Goal: Task Accomplishment & Management: Complete application form

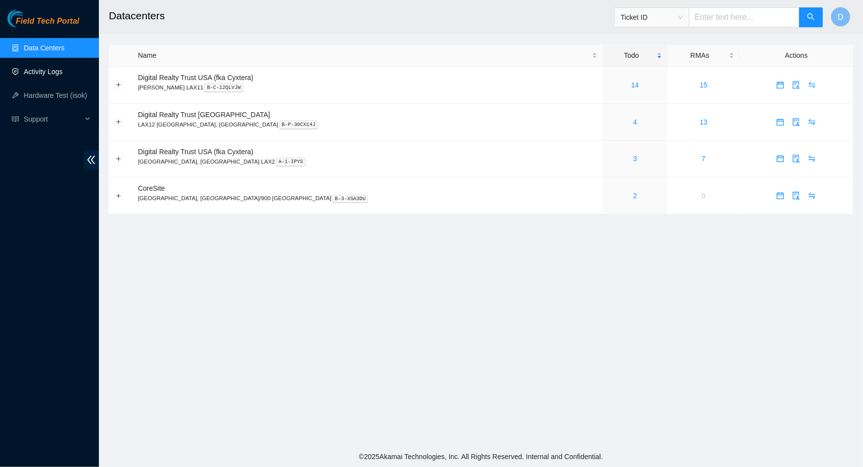
click at [47, 76] on link "Activity Logs" at bounding box center [43, 72] width 39 height 8
click at [57, 71] on link "Activity Logs" at bounding box center [43, 72] width 39 height 8
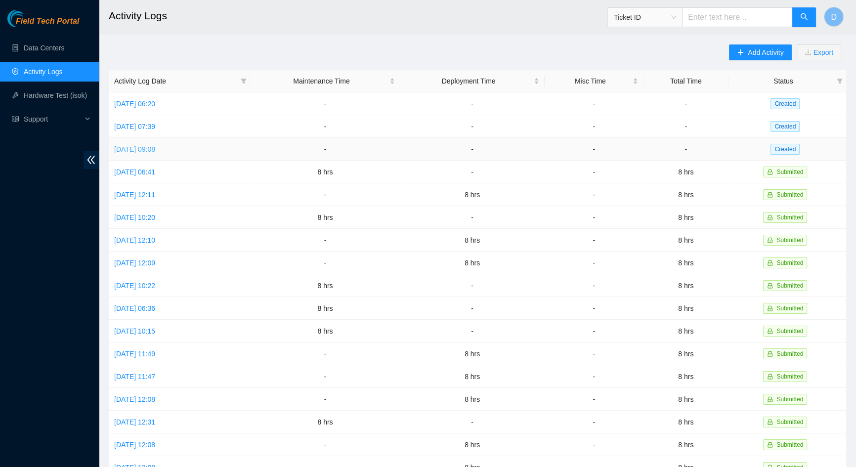
click at [155, 148] on link "[DATE] 09:08" at bounding box center [134, 149] width 41 height 8
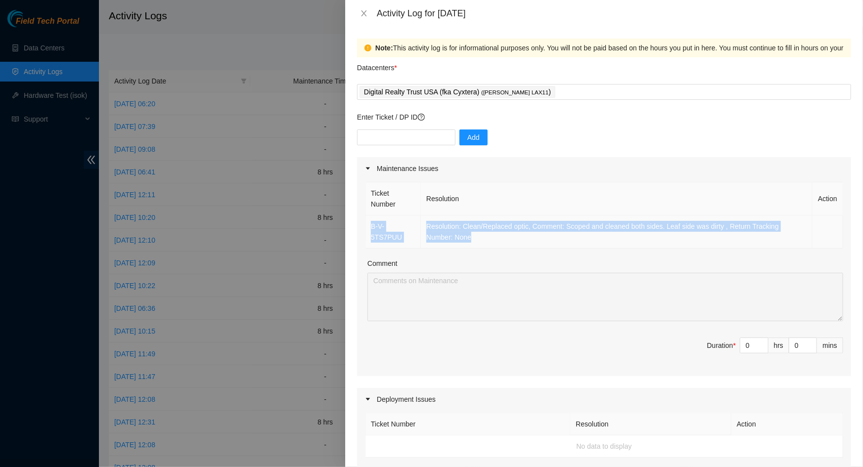
drag, startPoint x: 451, startPoint y: 237, endPoint x: 369, endPoint y: 233, distance: 82.2
click at [369, 233] on tr "B-V-5TS7PUU Resolution: Clean/Replaced optic, Comment: Scoped and cleaned both …" at bounding box center [604, 232] width 478 height 33
copy tr "B-V-5TS7PUU Resolution: Clean/Replaced optic, Comment: Scoped and cleaned both …"
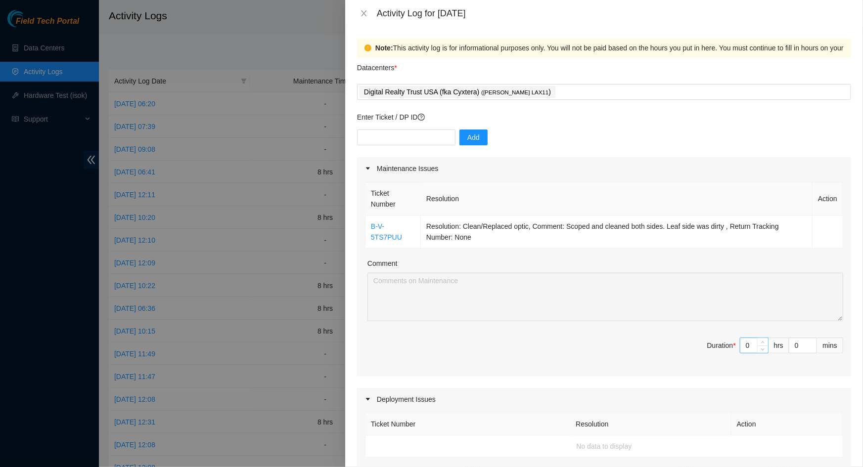
click at [747, 348] on input "0" at bounding box center [754, 345] width 28 height 15
type input "1"
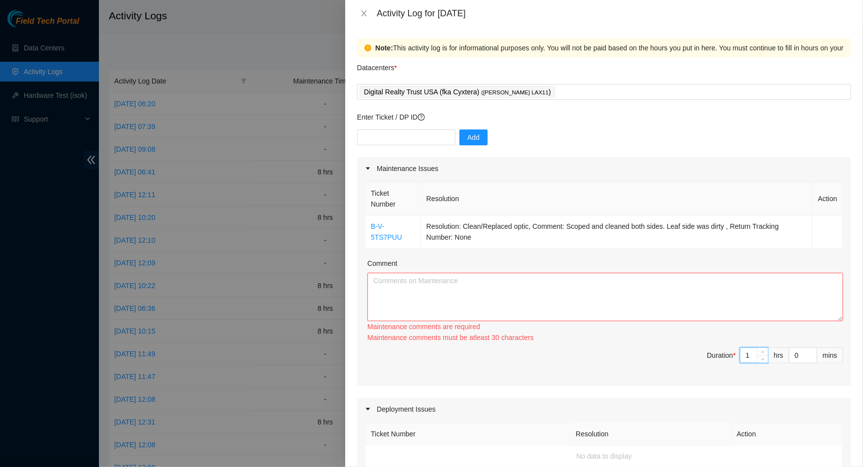
type input "1"
click at [603, 305] on textarea "Comment" at bounding box center [605, 297] width 476 height 48
paste textarea "B-V-5TS7PUU Resolution: Clean/Replaced optic, Comment: Scoped and cleaned both …"
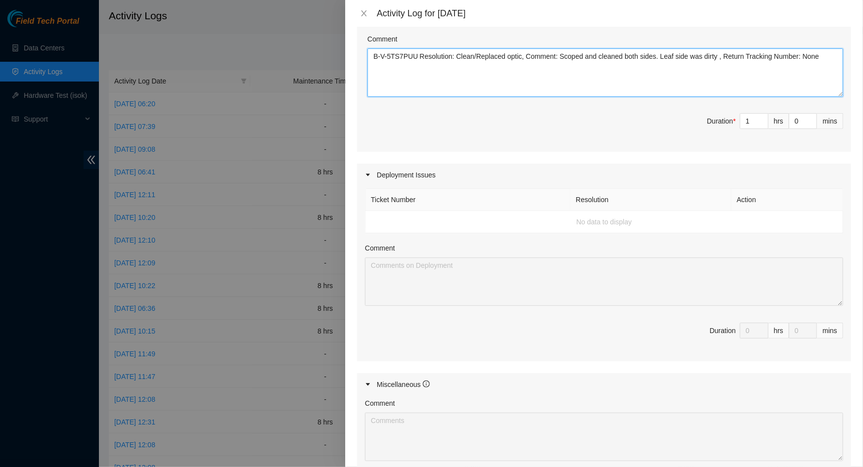
scroll to position [134, 0]
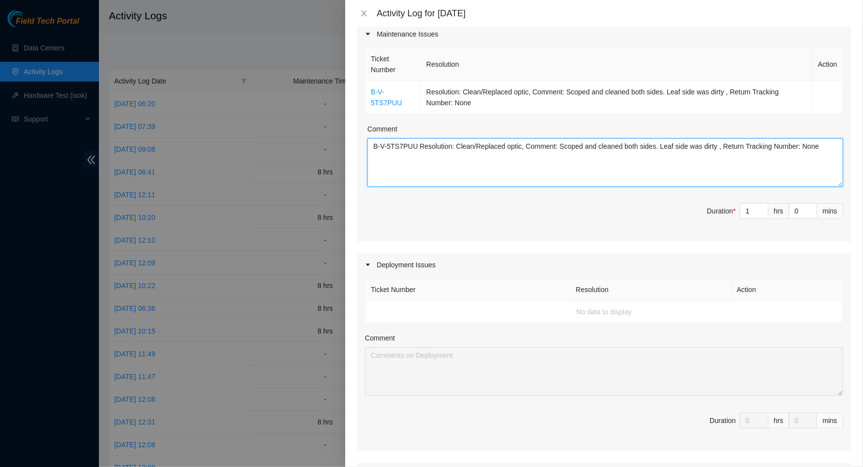
type textarea "B-V-5TS7PUU Resolution: Clean/Replaced optic, Comment: Scoped and cleaned both …"
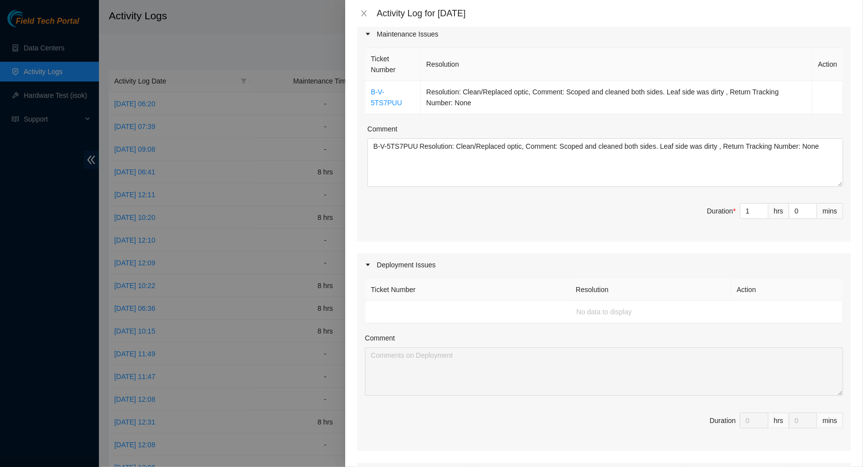
click at [400, 262] on div "Deployment Issues" at bounding box center [604, 265] width 494 height 23
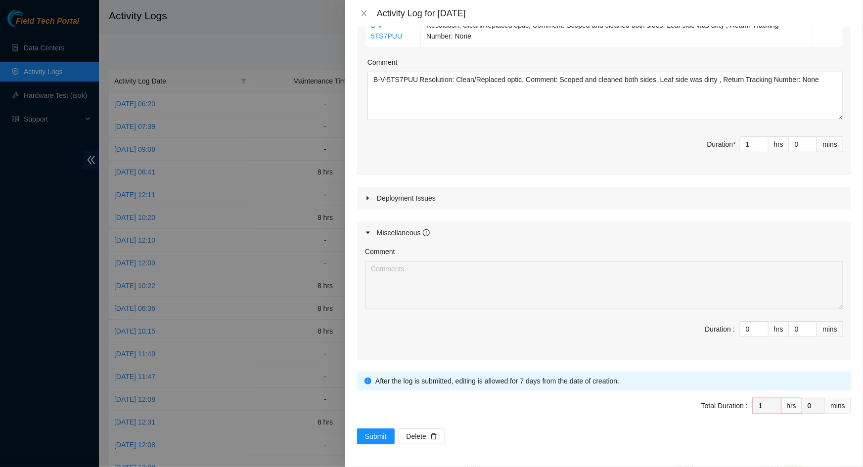
click at [416, 203] on div "Deployment Issues" at bounding box center [604, 198] width 494 height 23
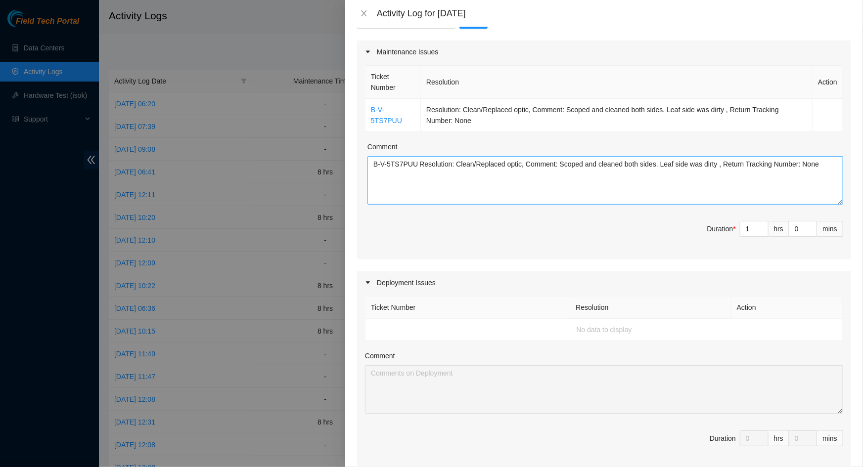
scroll to position [111, 0]
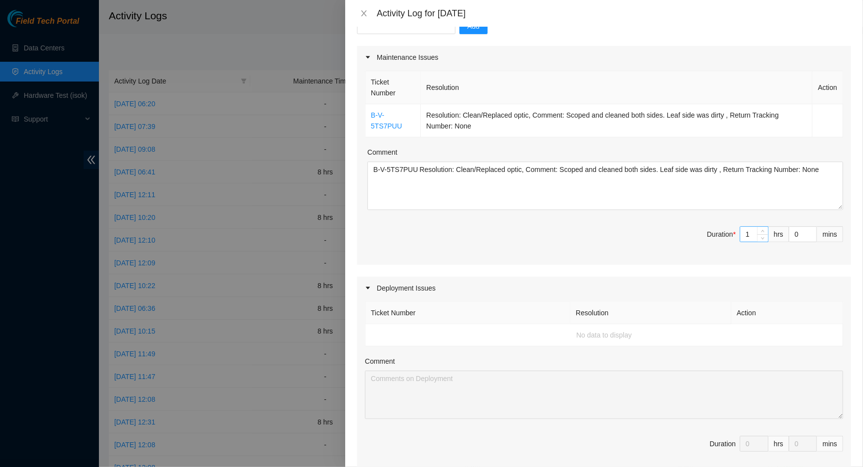
click at [749, 235] on input "1" at bounding box center [754, 234] width 28 height 15
type input "0"
type input "8"
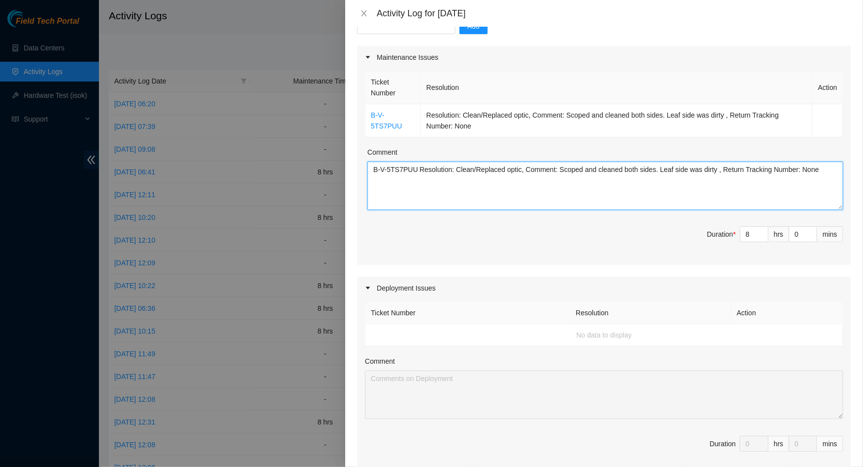
click at [674, 200] on textarea "B-V-5TS7PUU Resolution: Clean/Replaced optic, Comment: Scoped and cleaned both …" at bounding box center [605, 186] width 476 height 48
click at [677, 187] on textarea "B-V-5TS7PUU Resolution: Clean/Replaced optic, Comment: Scoped and cleaned both …" at bounding box center [605, 186] width 476 height 48
click at [820, 169] on textarea "B-V-5TS7PUU Resolution: Clean/Replaced optic, Comment: Scoped and cleaned both …" at bounding box center [605, 186] width 476 height 48
paste textarea "B-V-5TS7PUU Resolution: Clean/Replaced optic, Comment: Scoped and cleaned both …"
paste textarea "DP82844 FABRIC-LAX2 DDC C1720-1102 DP79505 FABRIC-LAX2 MTS C618-309 DP79503 FAB…"
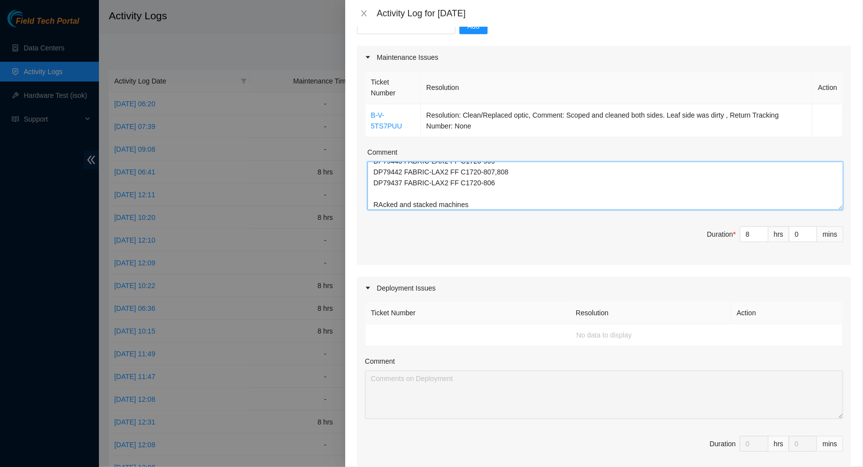
scroll to position [84, 0]
click at [381, 194] on textarea "B-V-5TS7PUU Resolution: Clean/Replaced optic, Comment: Scoped and cleaned both …" at bounding box center [605, 186] width 476 height 48
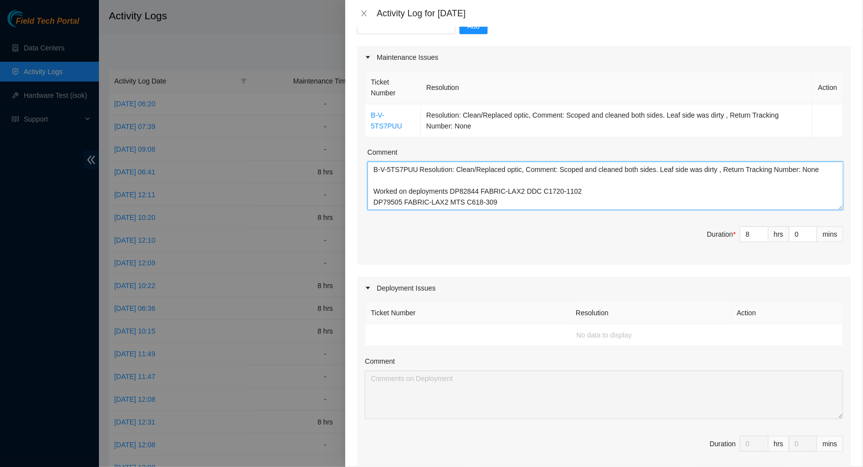
drag, startPoint x: 452, startPoint y: 205, endPoint x: 372, endPoint y: 193, distance: 81.0
click at [372, 193] on textarea "B-V-5TS7PUU Resolution: Clean/Replaced optic, Comment: Scoped and cleaned both …" at bounding box center [605, 186] width 476 height 48
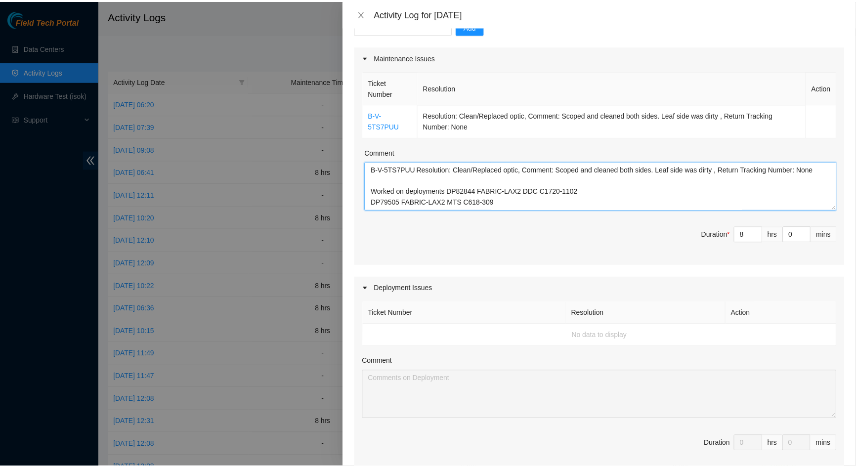
scroll to position [375, 0]
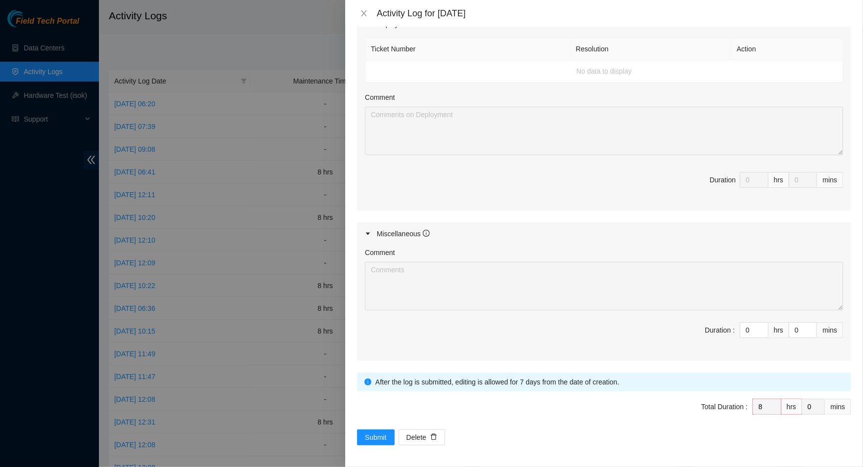
type textarea "B-V-5TS7PUU Resolution: Clean/Replaced optic, Comment: Scoped and cleaned both …"
click at [383, 444] on div "Note: This activity log is for informational purposes only. You will not be pai…" at bounding box center [604, 247] width 518 height 440
click at [385, 437] on span "Submit" at bounding box center [376, 437] width 22 height 11
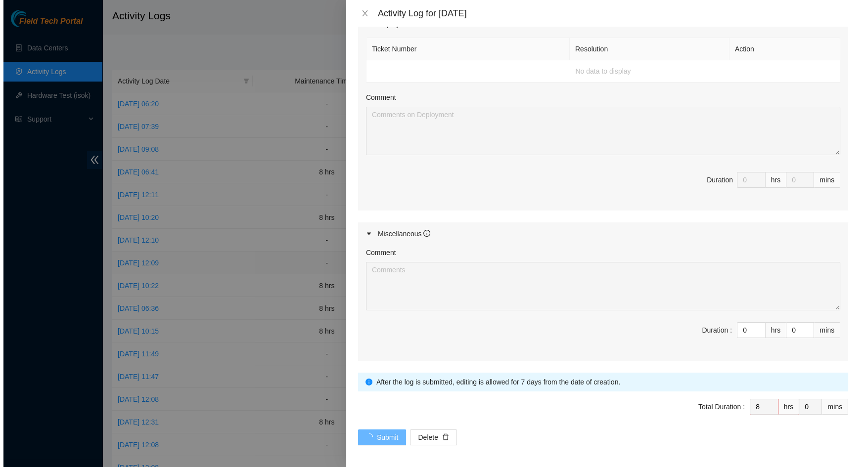
scroll to position [0, 0]
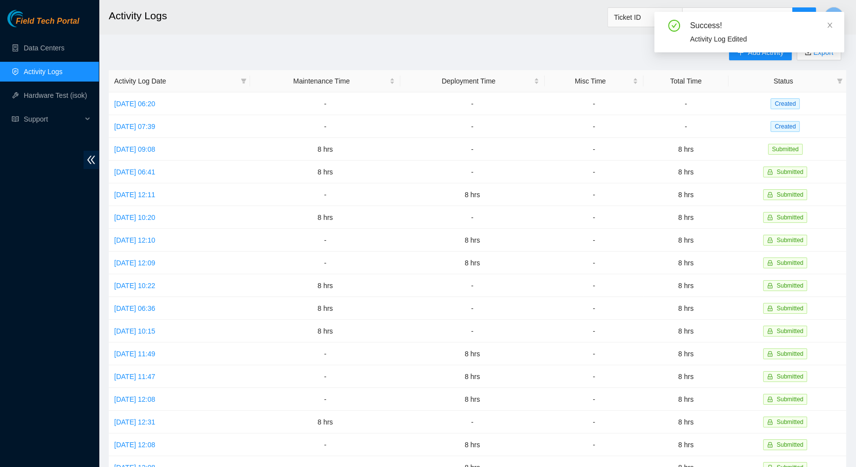
click at [769, 59] on div "Success! Activity Log Edited" at bounding box center [750, 36] width 190 height 48
click at [828, 28] on icon "close" at bounding box center [830, 25] width 7 height 7
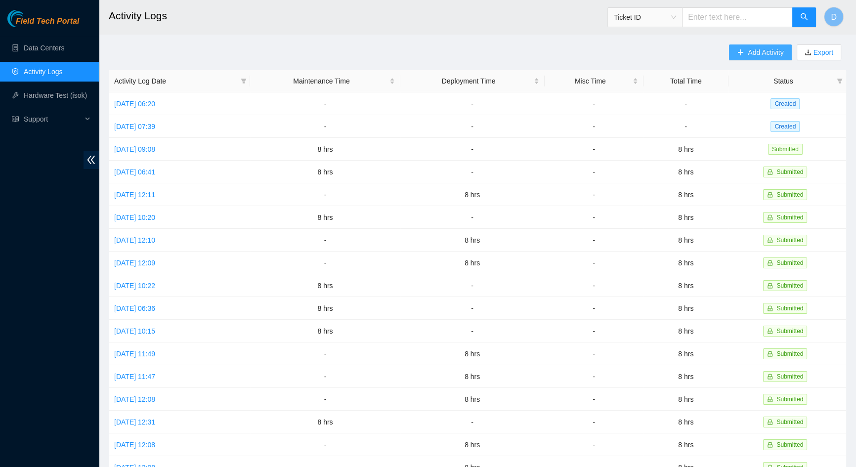
click at [772, 54] on span "Add Activity" at bounding box center [766, 52] width 36 height 11
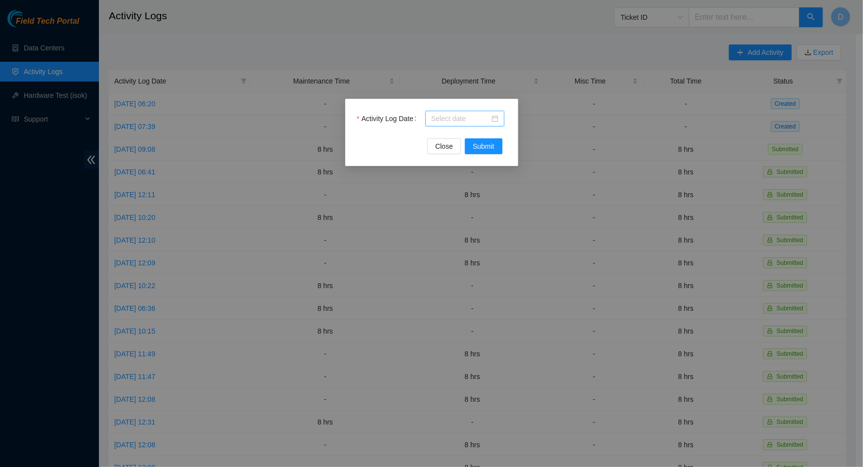
click at [487, 122] on input "Activity Log Date" at bounding box center [460, 118] width 58 height 11
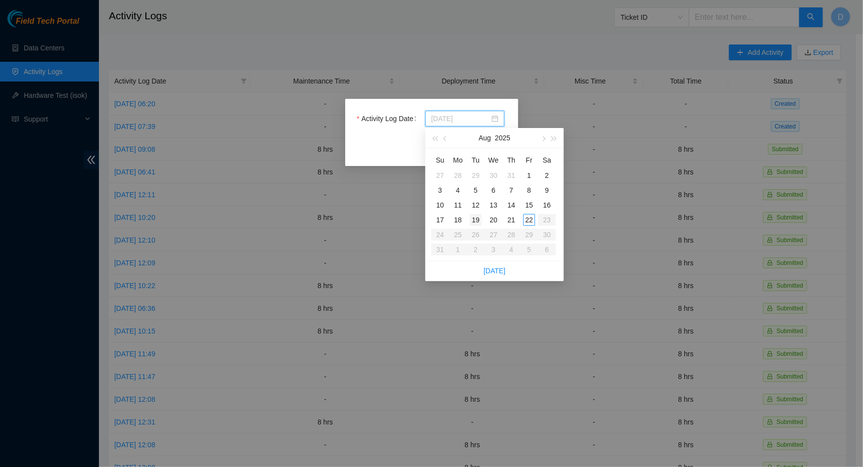
type input "[DATE]"
click at [477, 220] on div "19" at bounding box center [476, 220] width 12 height 12
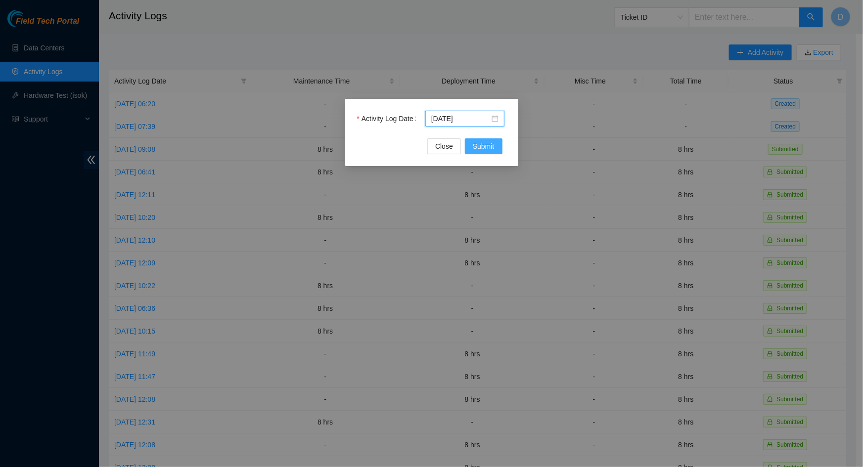
click at [483, 148] on span "Submit" at bounding box center [484, 146] width 22 height 11
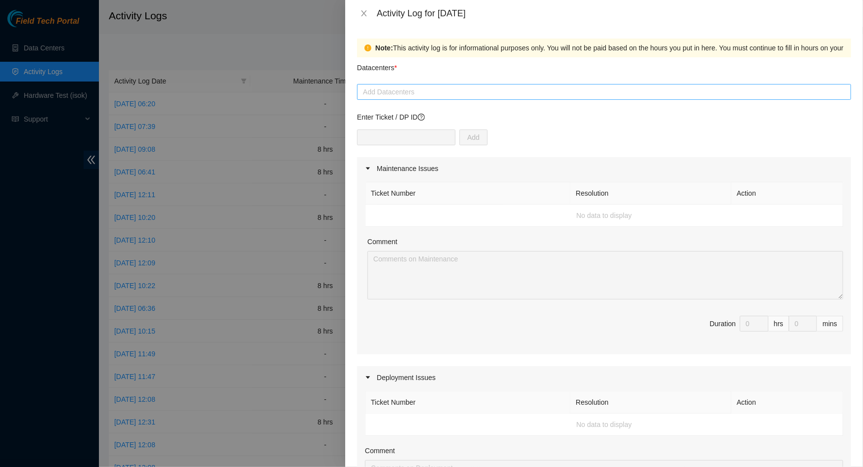
click at [503, 97] on div at bounding box center [603, 92] width 489 height 12
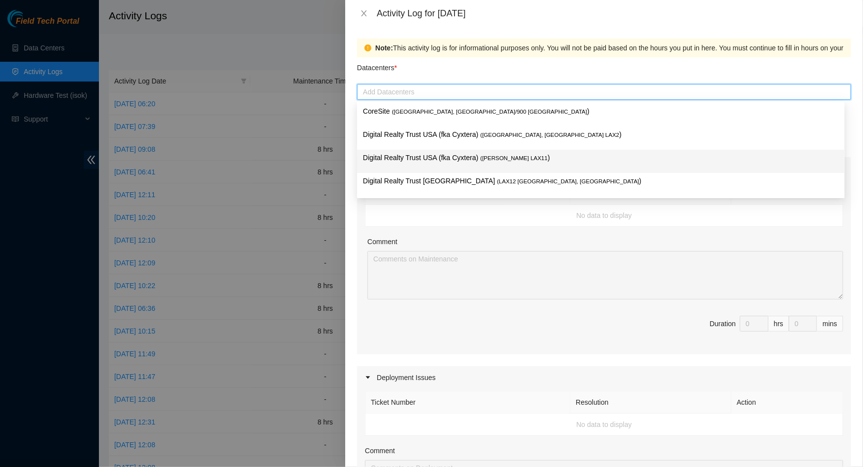
click at [492, 157] on span "( [PERSON_NAME] LAX11" at bounding box center [513, 158] width 67 height 6
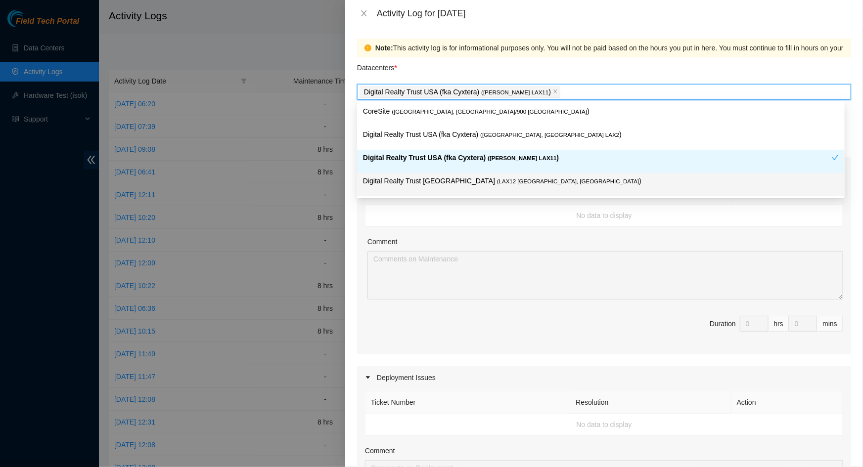
click at [545, 220] on td "No data to display" at bounding box center [604, 216] width 478 height 22
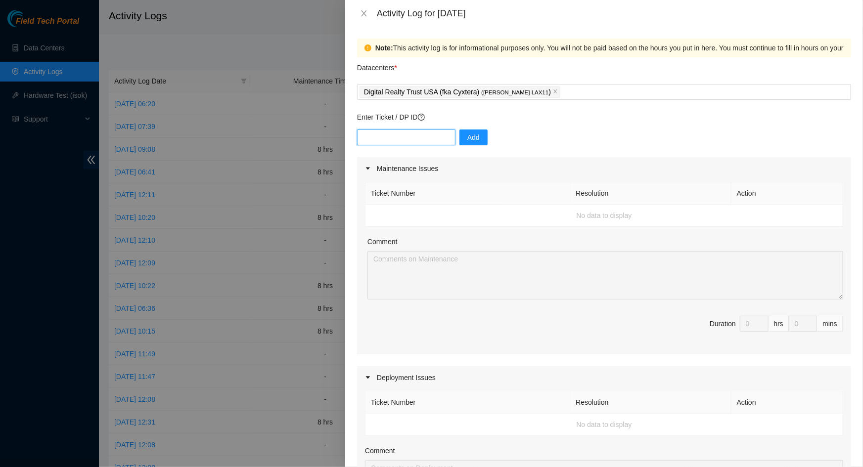
click at [396, 142] on input "text" at bounding box center [406, 138] width 98 height 16
paste input "DP79505 DP79503 DP80842 DP79443 DP79442 DP79437"
type input "DP79505 DP79503 DP80842 DP79443 DP79442 DP79437"
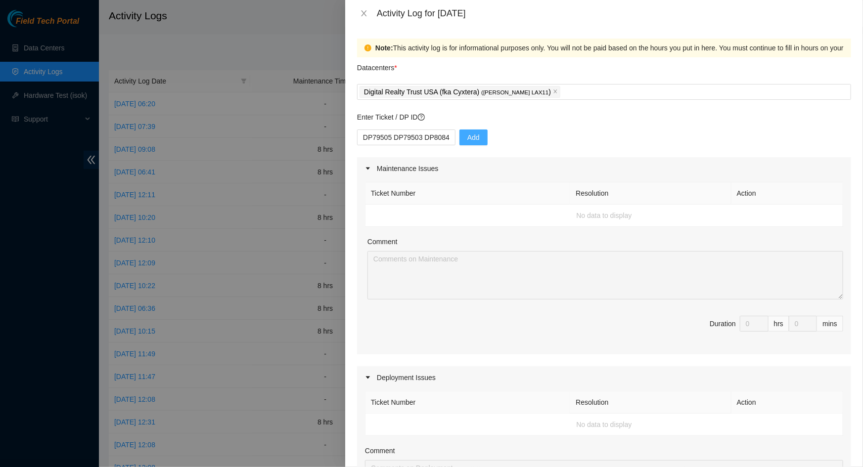
click at [472, 133] on button "Add" at bounding box center [473, 138] width 28 height 16
click at [407, 139] on input "text" at bounding box center [406, 138] width 98 height 16
paste input "DP79505"
type input "DP79505"
click at [469, 138] on span "Add" at bounding box center [473, 137] width 12 height 11
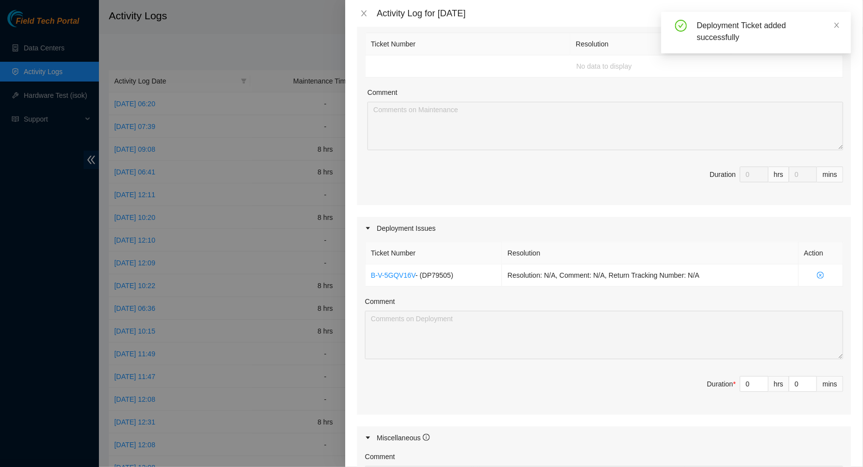
scroll to position [224, 0]
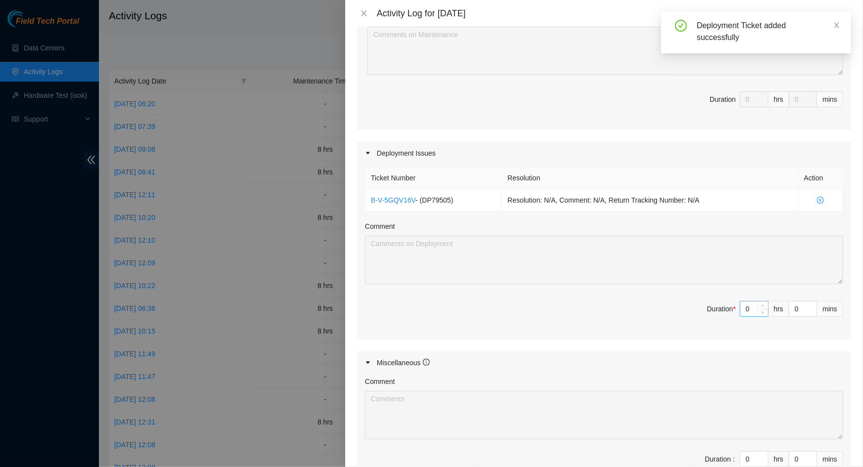
click at [742, 307] on input "0" at bounding box center [754, 309] width 28 height 15
type input "8"
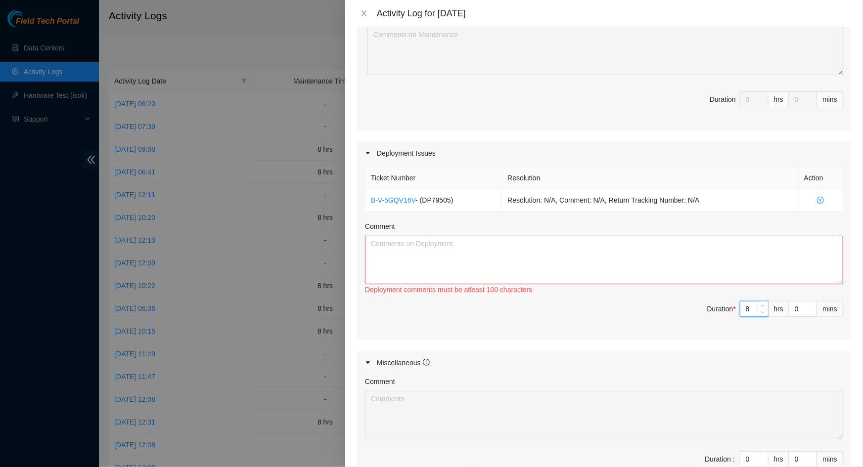
type input "8"
click at [577, 264] on textarea "Comment" at bounding box center [604, 260] width 478 height 48
paste textarea "Worked on deployments DP82844 FABRIC-LAX2 DDC C1720-1102 DP79505 FABRIC-LAX2 MT…"
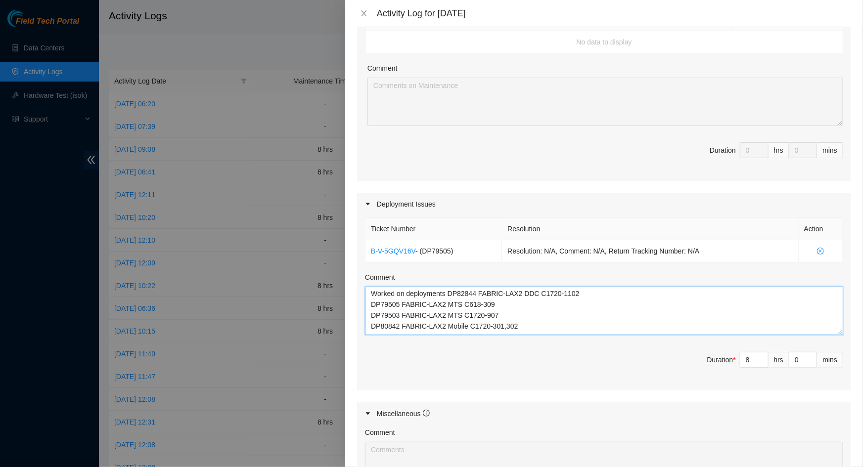
scroll to position [0, 0]
click at [382, 314] on textarea "Worked on deployments DP82844 FABRIC-LAX2 DDC C1720-1102 DP79505 FABRIC-LAX2 MT…" at bounding box center [604, 311] width 478 height 48
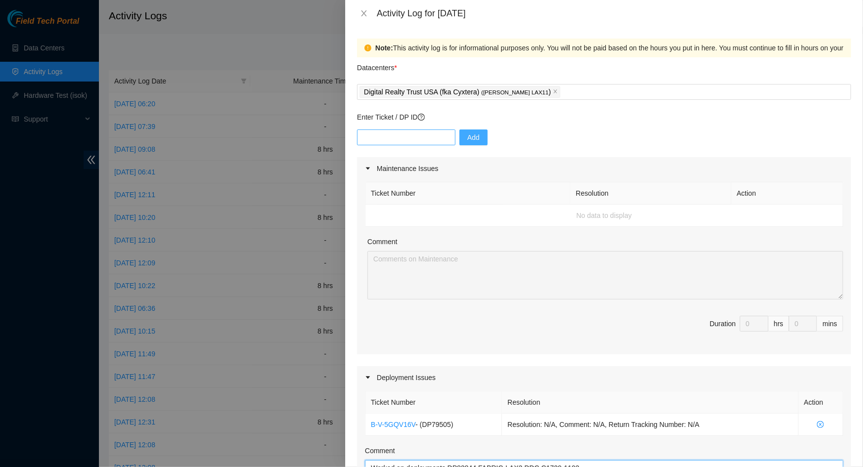
type textarea "Worked on deployments DP82844 FABRIC-LAX2 DDC C1720-1102 DP79505 FABRIC-LAX2 MT…"
click at [376, 136] on input "text" at bounding box center [406, 138] width 98 height 16
paste input "DP79503"
type input "DP79503"
click at [459, 138] on button "Add" at bounding box center [473, 138] width 28 height 16
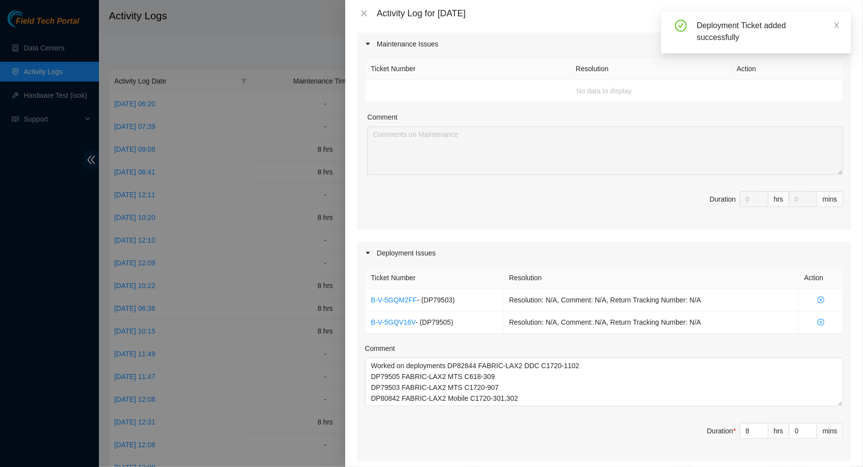
scroll to position [134, 0]
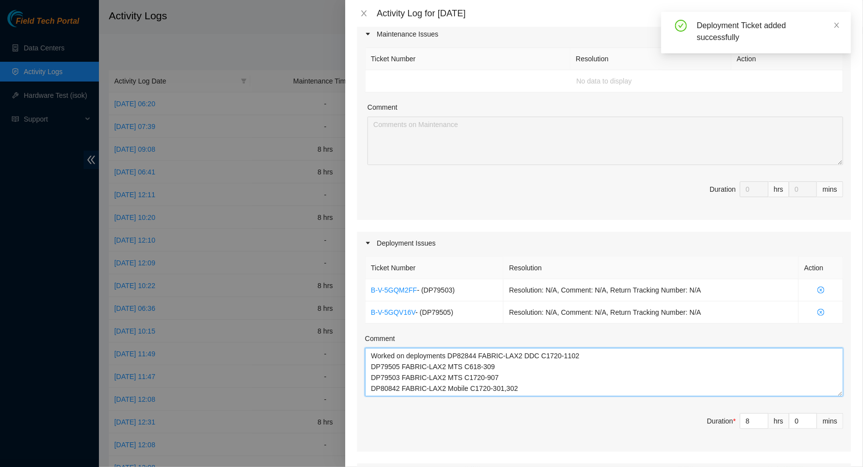
click at [381, 384] on textarea "Worked on deployments DP82844 FABRIC-LAX2 DDC C1720-1102 DP79505 FABRIC-LAX2 MT…" at bounding box center [604, 372] width 478 height 48
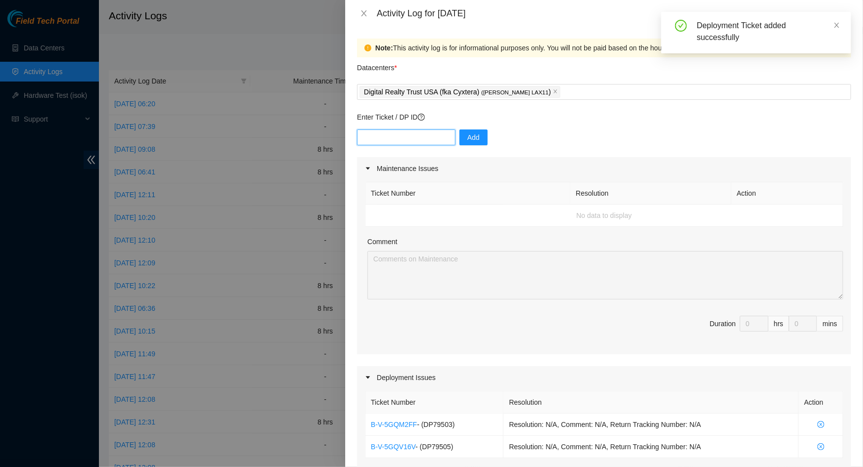
click at [404, 137] on input "text" at bounding box center [406, 138] width 98 height 16
paste input "DP80842"
type input "DP80842"
click at [470, 135] on span "Add" at bounding box center [473, 137] width 12 height 11
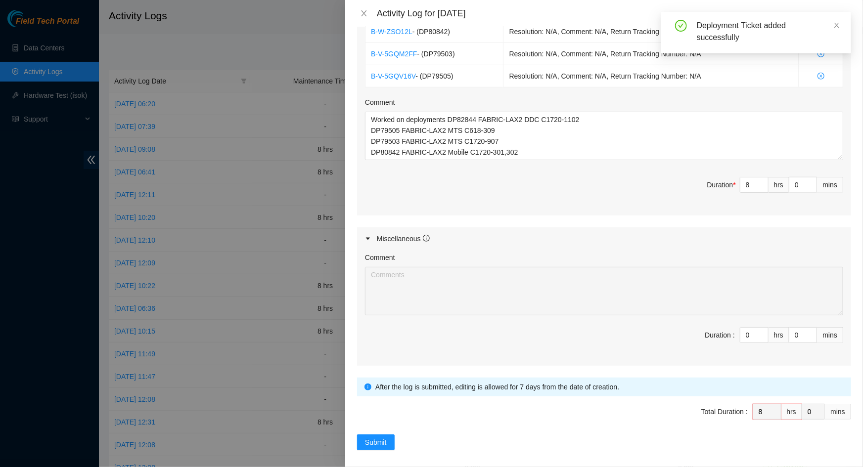
scroll to position [398, 0]
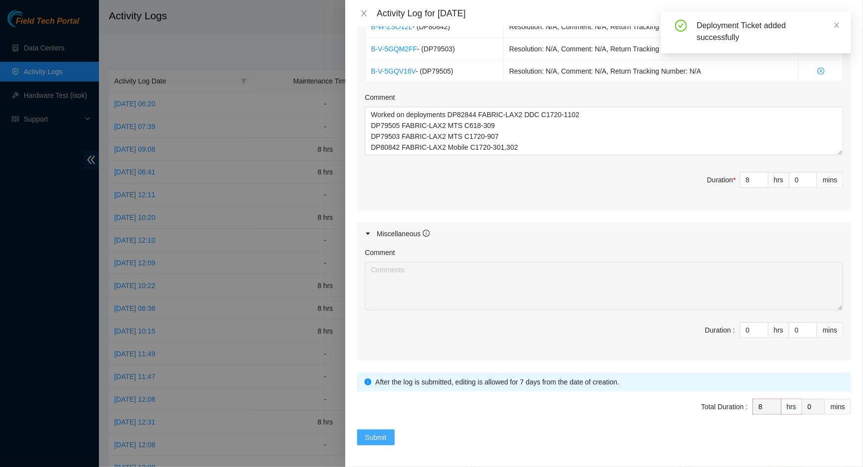
click at [378, 433] on span "Submit" at bounding box center [376, 437] width 22 height 11
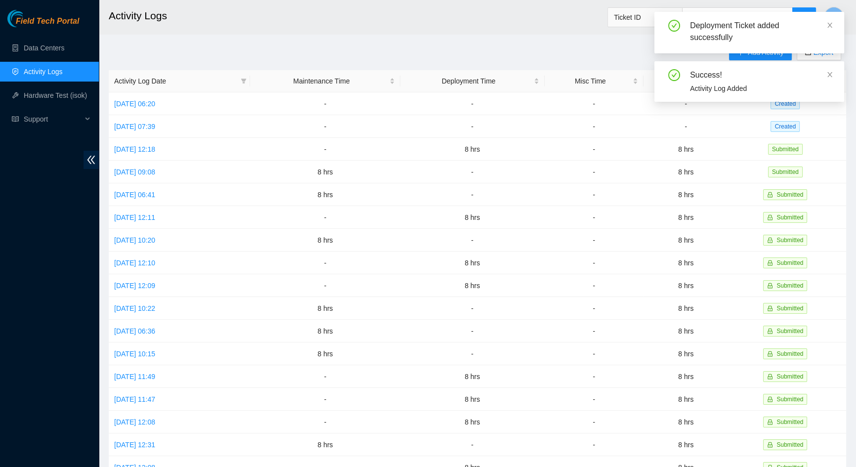
click at [836, 72] on div "Success! Activity Log Added" at bounding box center [750, 81] width 190 height 41
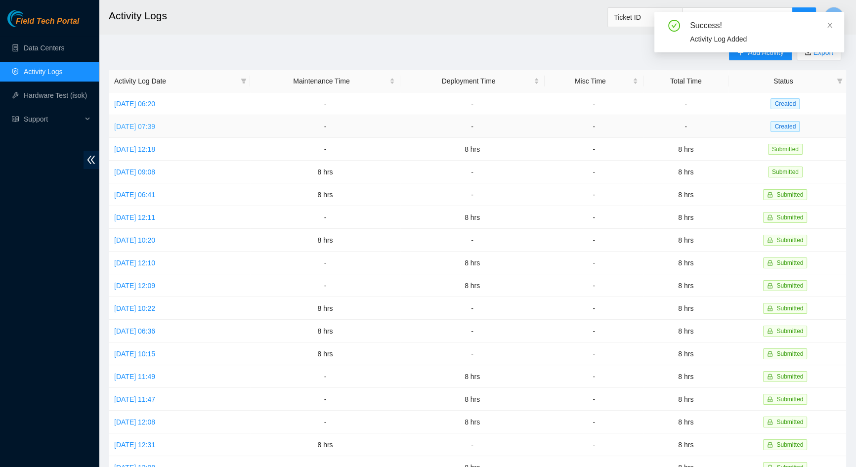
click at [155, 124] on link "[DATE] 07:39" at bounding box center [134, 127] width 41 height 8
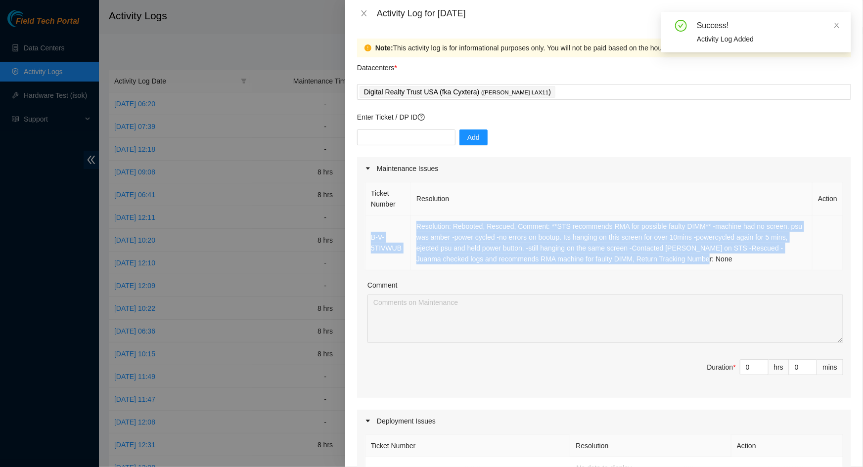
drag, startPoint x: 687, startPoint y: 260, endPoint x: 371, endPoint y: 237, distance: 316.7
click at [371, 237] on tr "B-V-5TIVWUB Resolution: Rebooted, Rescued, Comment: **STS recommends RMA for po…" at bounding box center [604, 243] width 478 height 55
copy tr "B-V-5TIVWUB Resolution: Rebooted, Rescued, Comment: **STS recommends RMA for po…"
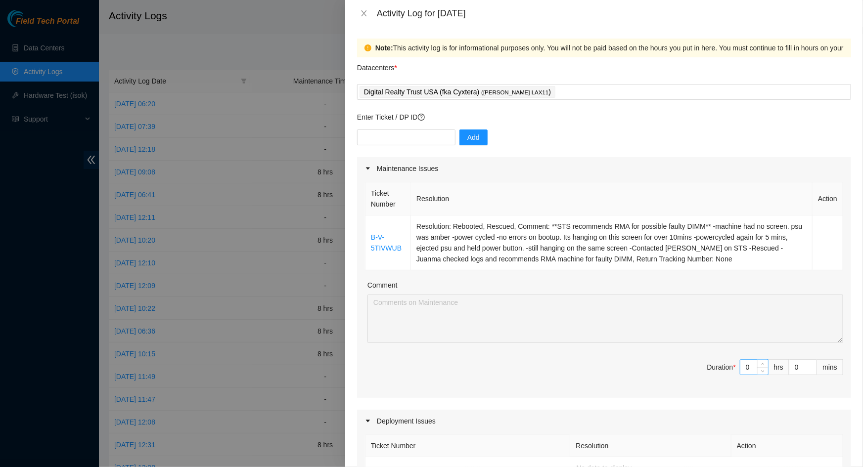
click at [745, 365] on input "0" at bounding box center [754, 367] width 28 height 15
type input "8"
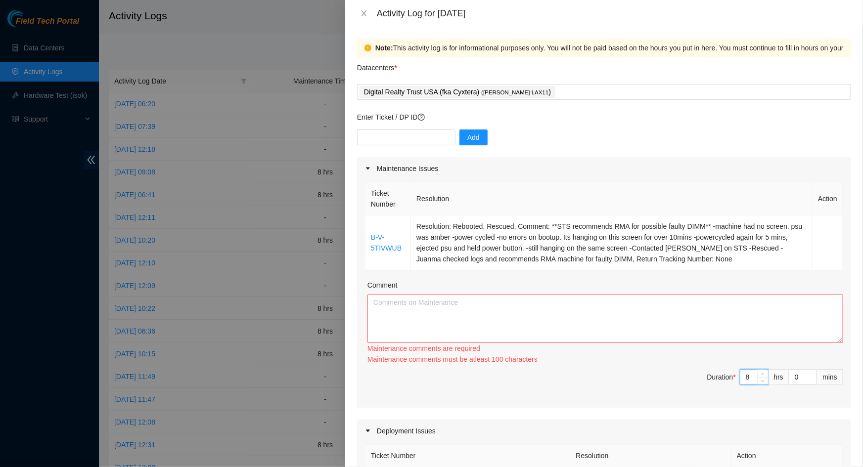
type input "8"
click at [508, 321] on textarea "Comment" at bounding box center [605, 319] width 476 height 48
paste textarea "B-V-5TIVWUB Resolution: Rebooted, Rescued, Comment: **STS recommends RMA for po…"
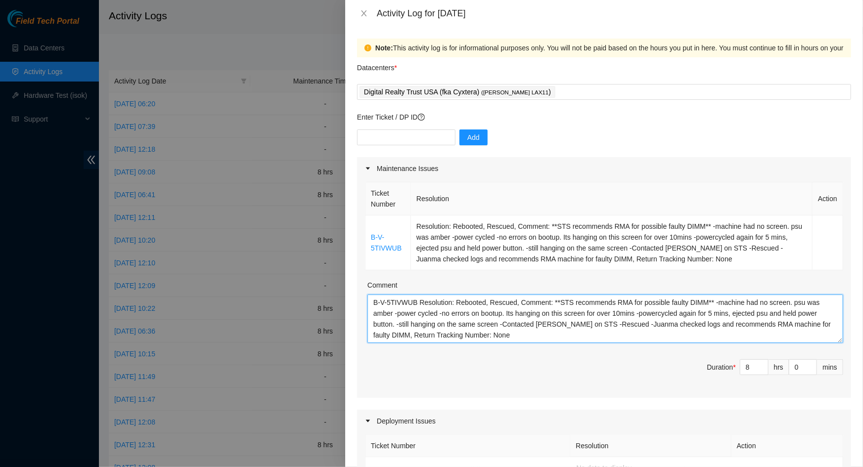
type textarea "B-V-5TIVWUB Resolution: Rebooted, Rescued, Comment: **STS recommends RMA for po…"
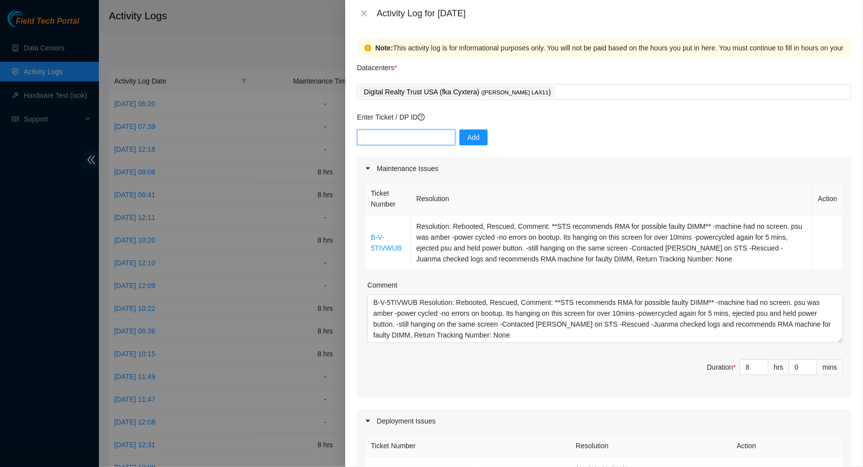
click at [420, 145] on input "text" at bounding box center [406, 138] width 98 height 16
paste input "DP79505"
type input "DP79505"
click at [459, 141] on button "Add" at bounding box center [473, 138] width 28 height 16
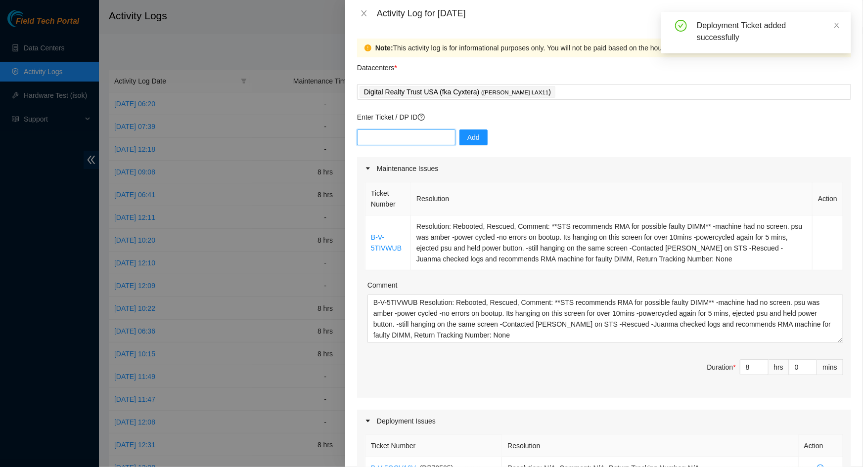
drag, startPoint x: 410, startPoint y: 138, endPoint x: 428, endPoint y: 137, distance: 18.4
click at [410, 138] on input "text" at bounding box center [406, 138] width 98 height 16
paste input "DP79443"
type input "DP79443"
click at [467, 138] on span "Add" at bounding box center [473, 137] width 12 height 11
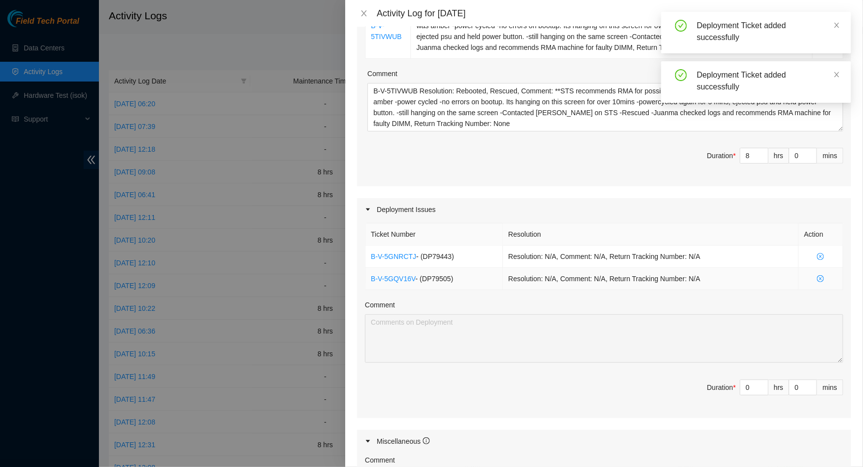
scroll to position [224, 0]
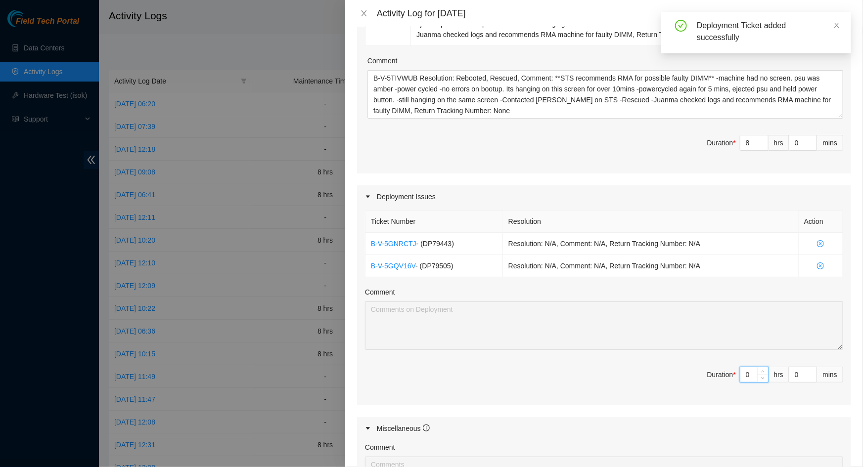
click at [745, 373] on input "0" at bounding box center [754, 374] width 28 height 15
type input "6"
type input "14"
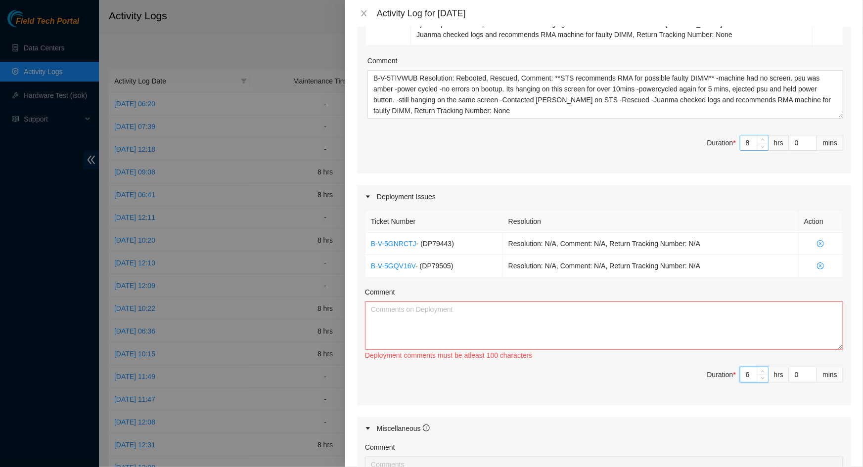
type input "6"
click at [746, 141] on input "8" at bounding box center [754, 142] width 28 height 15
type input "6"
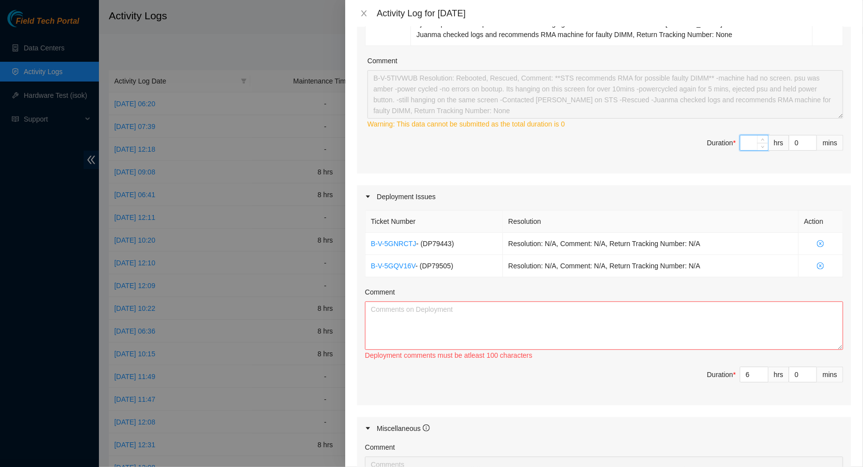
type input "1"
type input "7"
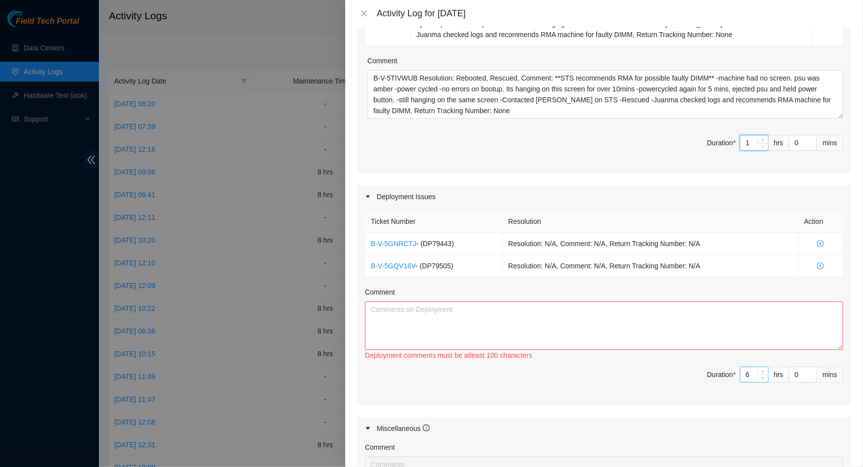
type input "1"
click at [749, 371] on input "6" at bounding box center [754, 374] width 28 height 15
type input "1"
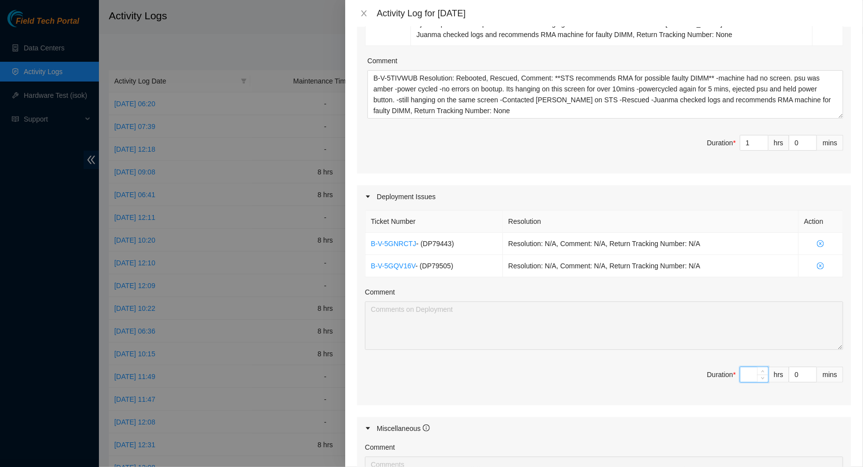
type input "7"
type input "8"
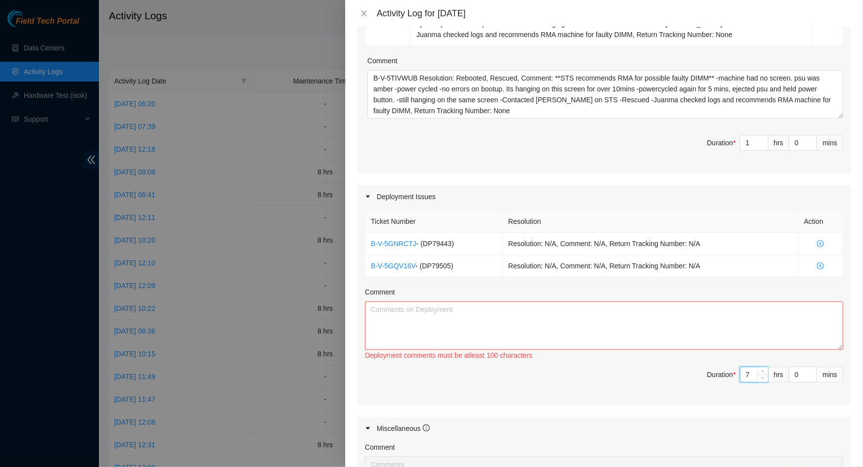
type input "7"
click at [635, 197] on div "Deployment Issues" at bounding box center [604, 196] width 494 height 23
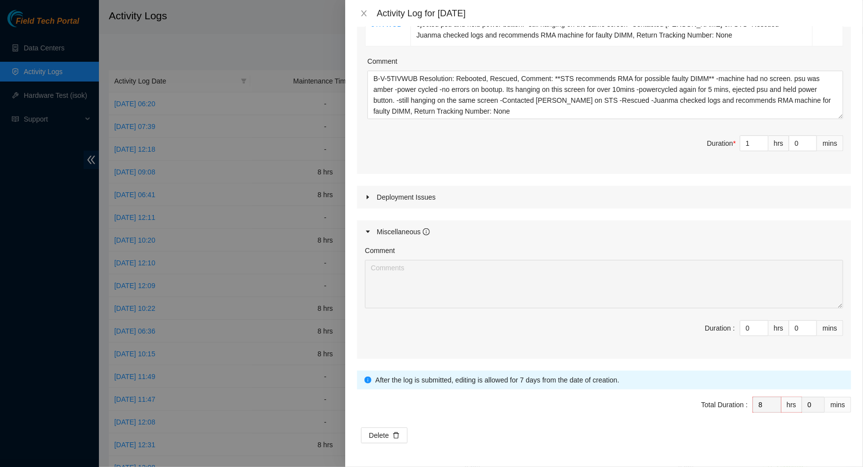
scroll to position [222, 0]
click at [561, 207] on div "Deployment Issues" at bounding box center [604, 198] width 494 height 23
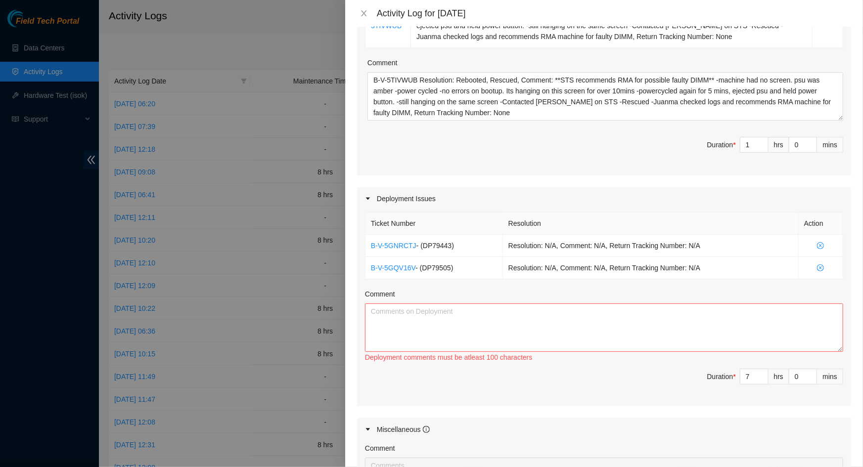
scroll to position [224, 0]
click at [504, 331] on textarea "Comment" at bounding box center [604, 326] width 478 height 48
paste textarea "Worked on deployments DP82844 FABRIC-LAX2 DDC C1720-1102 DP79505 FABRIC-LAX2 MT…"
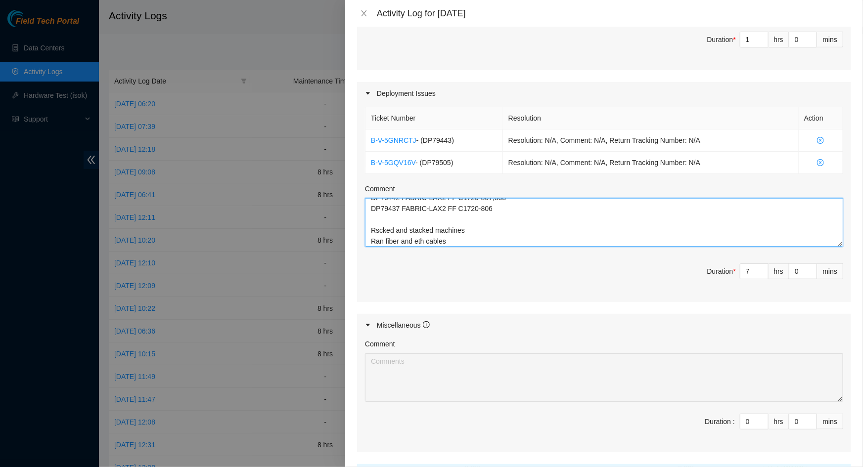
scroll to position [419, 0]
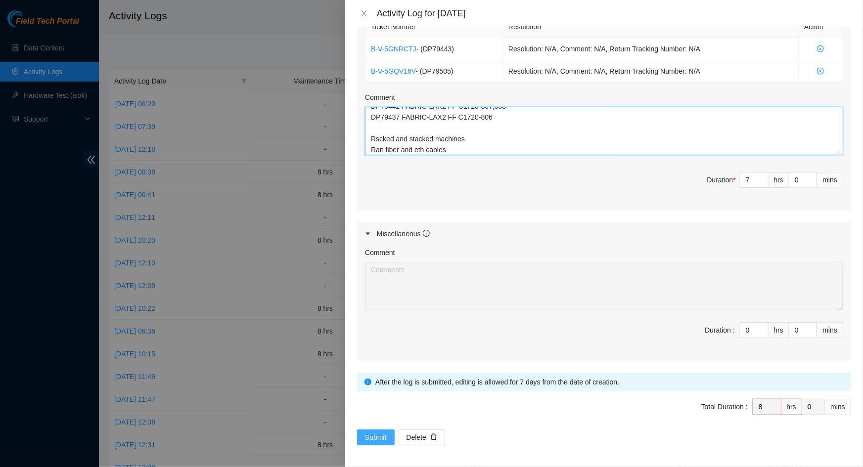
type textarea "Worked on deployments DP82844 FABRIC-LAX2 DDC C1720-1102 DP79505 FABRIC-LAX2 MT…"
click at [375, 440] on span "Submit" at bounding box center [376, 437] width 22 height 11
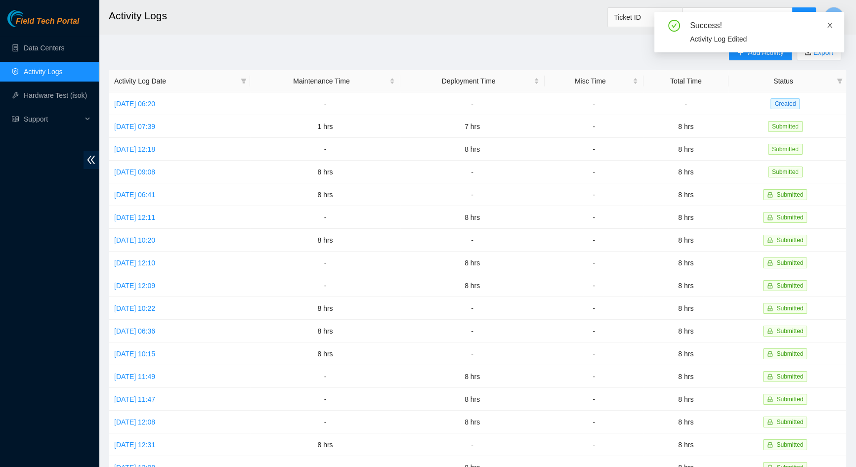
drag, startPoint x: 820, startPoint y: 23, endPoint x: 830, endPoint y: 26, distance: 10.5
click at [823, 24] on div "Success!" at bounding box center [761, 26] width 142 height 12
click at [831, 27] on icon "close" at bounding box center [830, 25] width 7 height 7
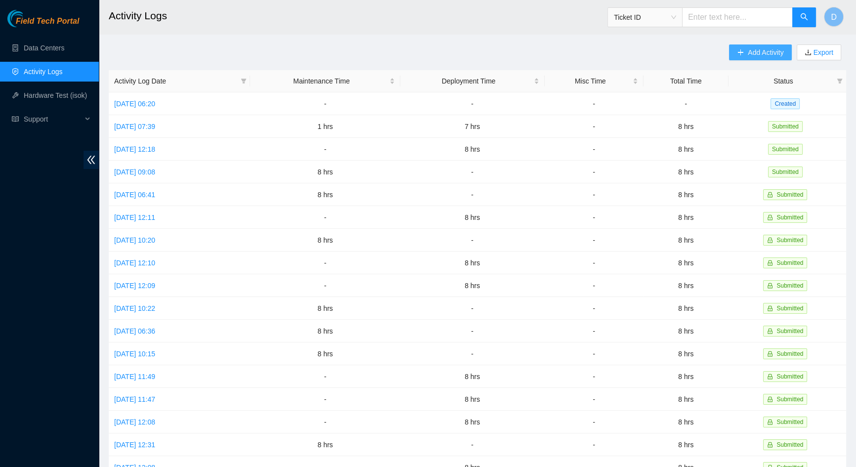
click at [769, 48] on span "Add Activity" at bounding box center [766, 52] width 36 height 11
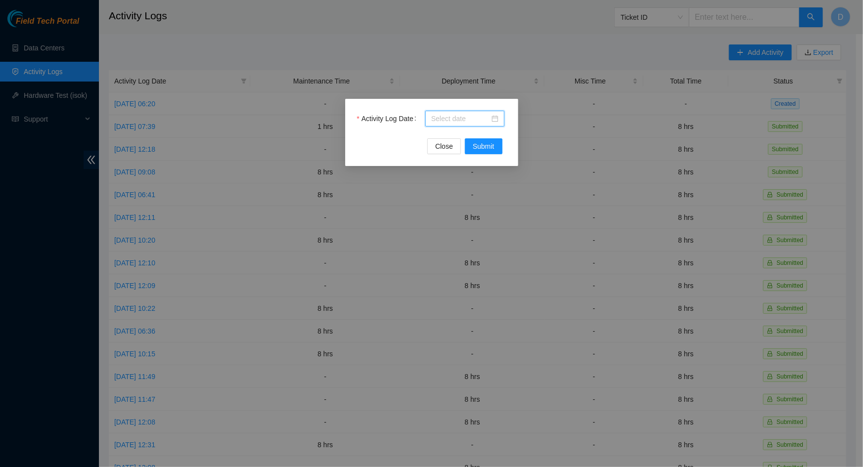
click at [462, 119] on input "Activity Log Date" at bounding box center [460, 118] width 58 height 11
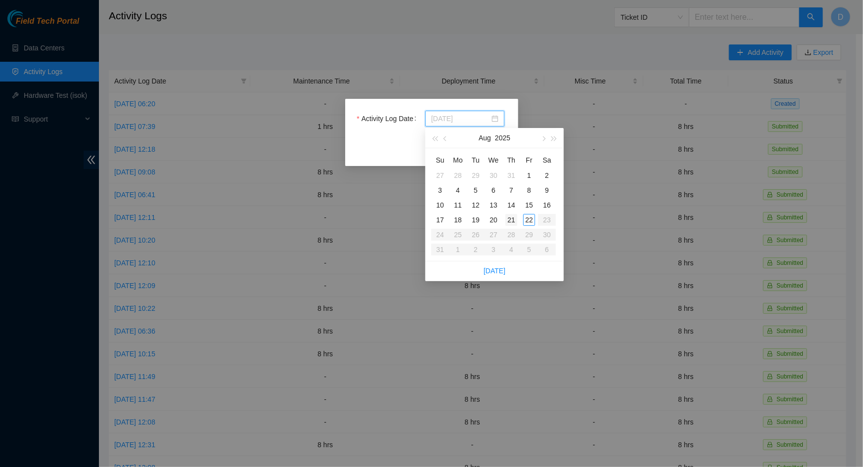
type input "[DATE]"
click at [513, 220] on div "21" at bounding box center [511, 220] width 12 height 12
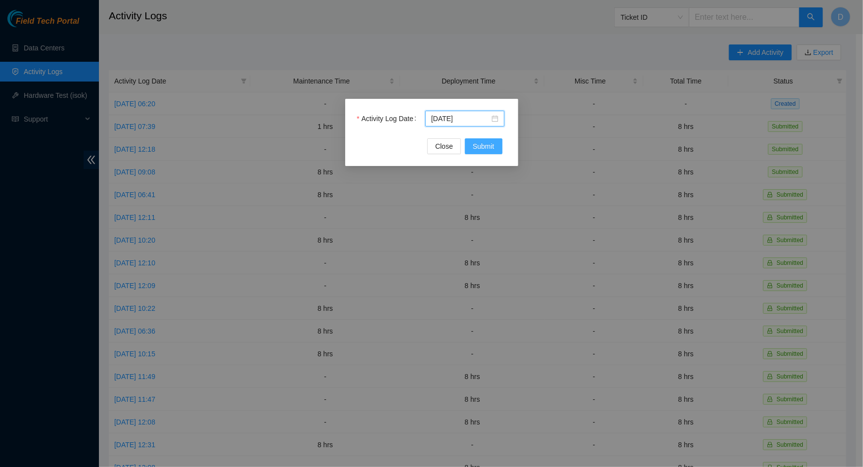
click at [478, 144] on span "Submit" at bounding box center [484, 146] width 22 height 11
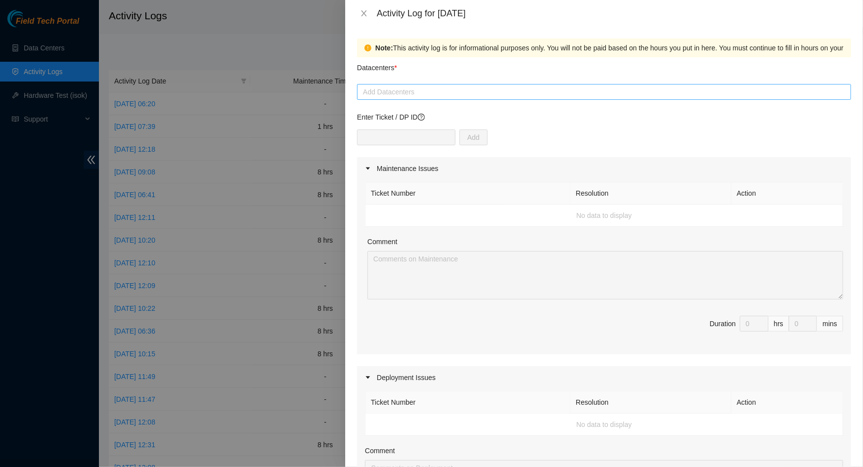
click at [428, 96] on div at bounding box center [603, 92] width 489 height 12
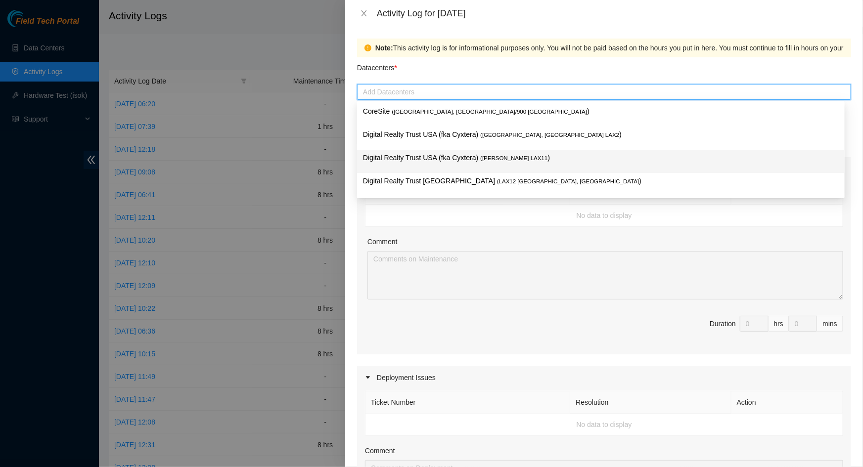
click at [419, 161] on p "Digital Realty Trust USA (fka Cyxtera) ( [PERSON_NAME] LAX11 )" at bounding box center [601, 157] width 476 height 11
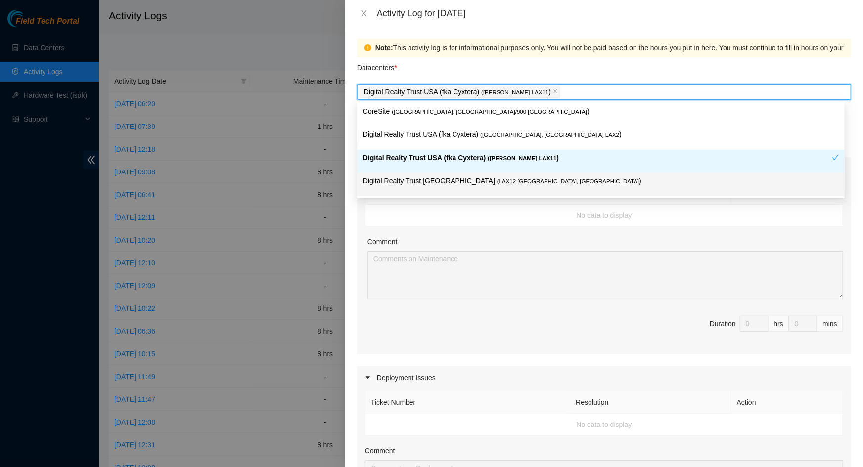
drag, startPoint x: 504, startPoint y: 222, endPoint x: 446, endPoint y: 194, distance: 64.1
click at [503, 222] on td "No data to display" at bounding box center [604, 216] width 478 height 22
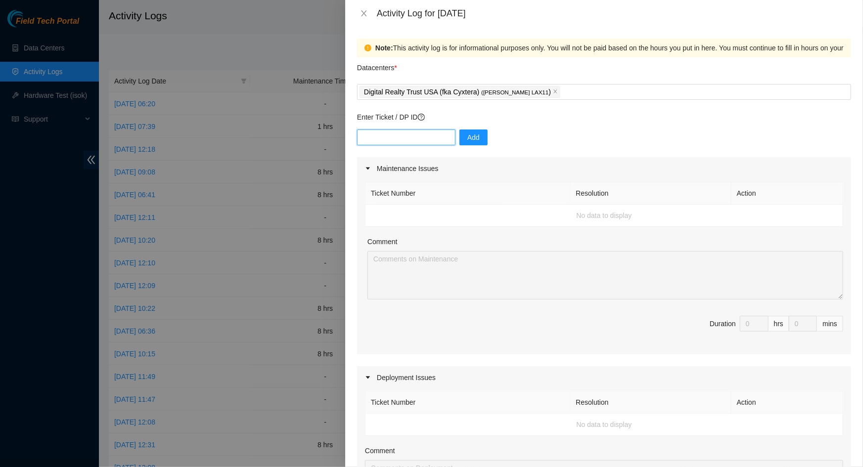
click at [429, 138] on input "text" at bounding box center [406, 138] width 98 height 16
paste input "DP79503"
type input "DP79503"
click at [467, 140] on span "Add" at bounding box center [473, 137] width 12 height 11
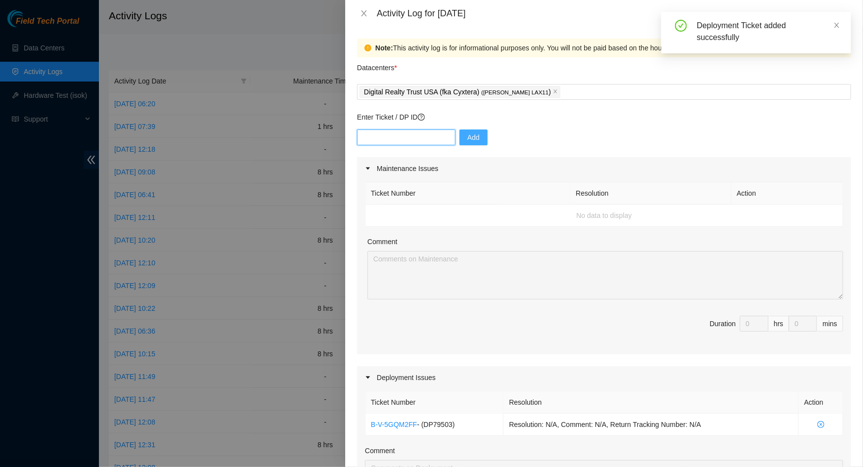
click at [404, 135] on input "text" at bounding box center [406, 138] width 98 height 16
paste input "DP80842"
type input "DP80842"
drag, startPoint x: 469, startPoint y: 133, endPoint x: 489, endPoint y: 134, distance: 19.8
click at [470, 133] on span "Add" at bounding box center [473, 137] width 12 height 11
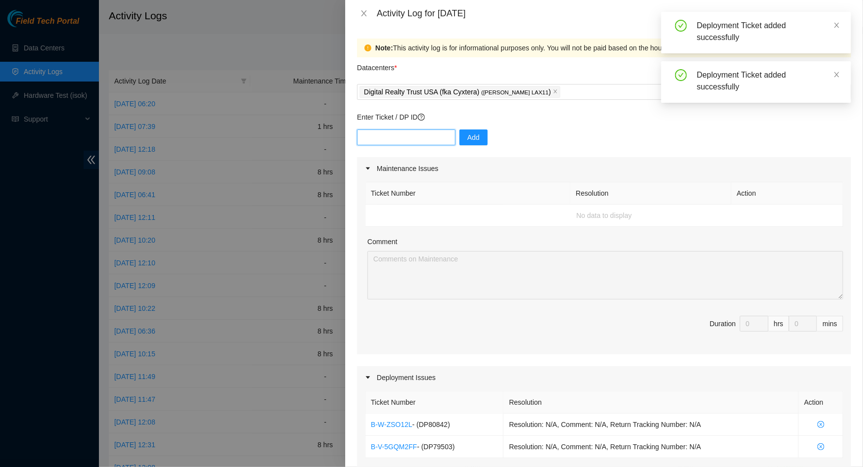
click at [418, 140] on input "text" at bounding box center [406, 138] width 98 height 16
paste input "DP79443"
type input "DP79443"
click at [467, 138] on span "Add" at bounding box center [473, 137] width 12 height 11
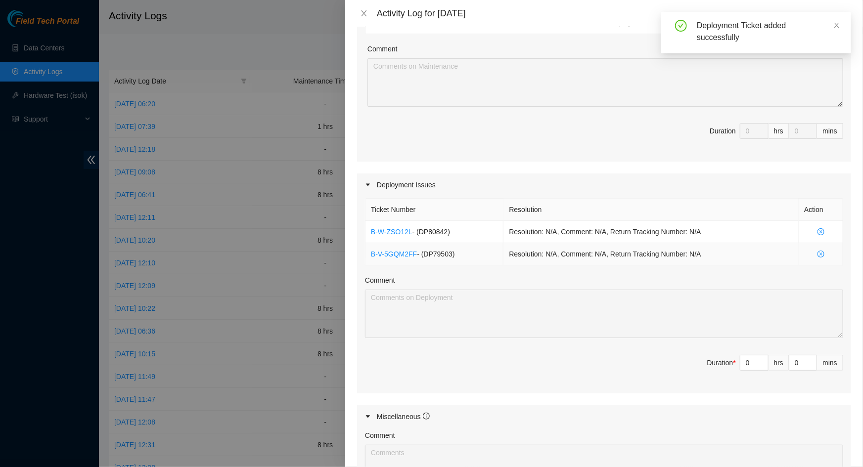
scroll to position [224, 0]
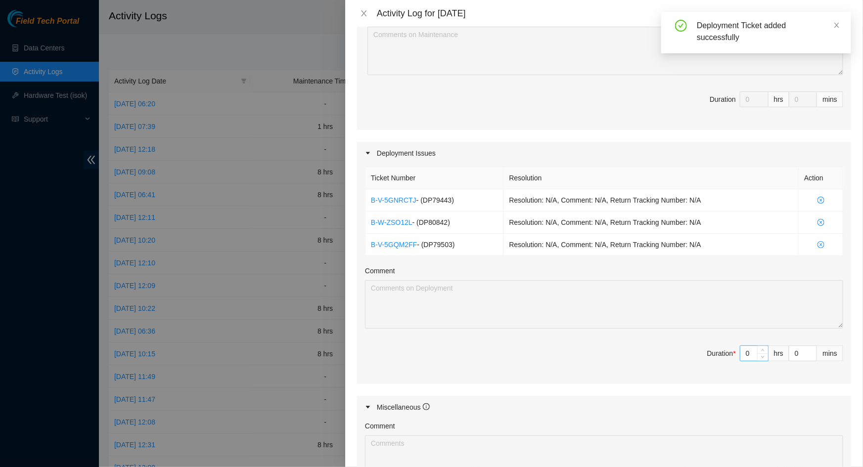
click at [749, 351] on input "0" at bounding box center [754, 353] width 28 height 15
type input "8"
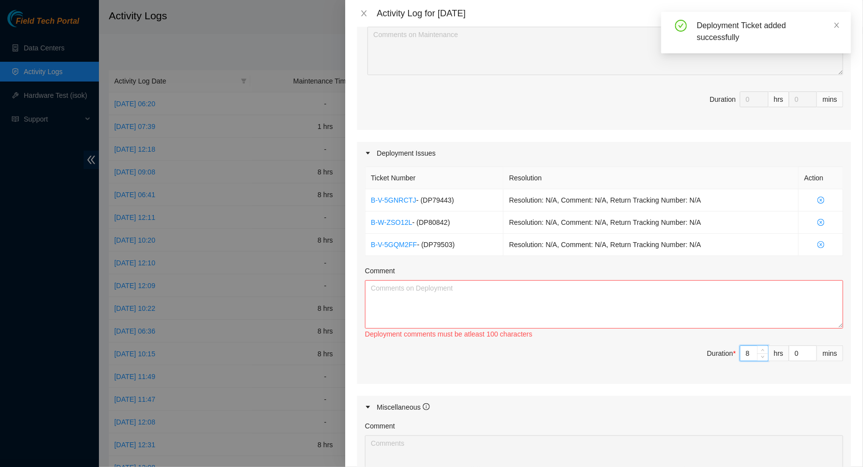
type input "8"
click at [544, 307] on textarea "Comment" at bounding box center [604, 304] width 478 height 48
paste textarea "Worked on deployments DP82844 FABRIC-LAX2 DDC C1720-1102 DP79505 FABRIC-LAX2 MT…"
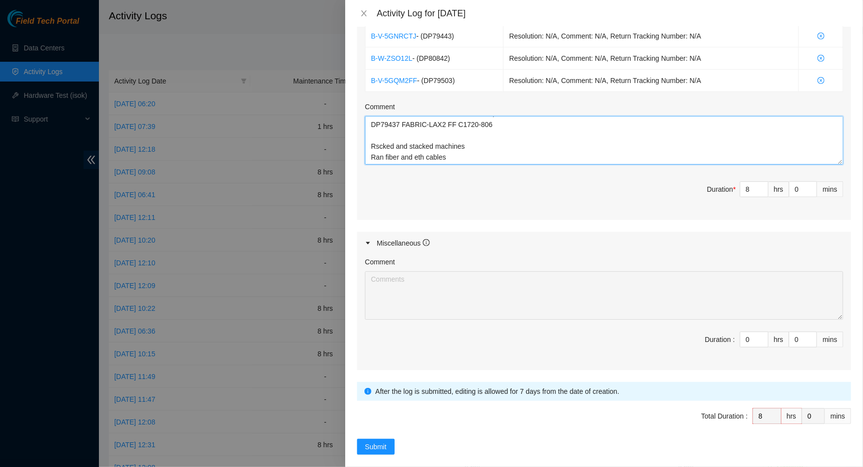
scroll to position [398, 0]
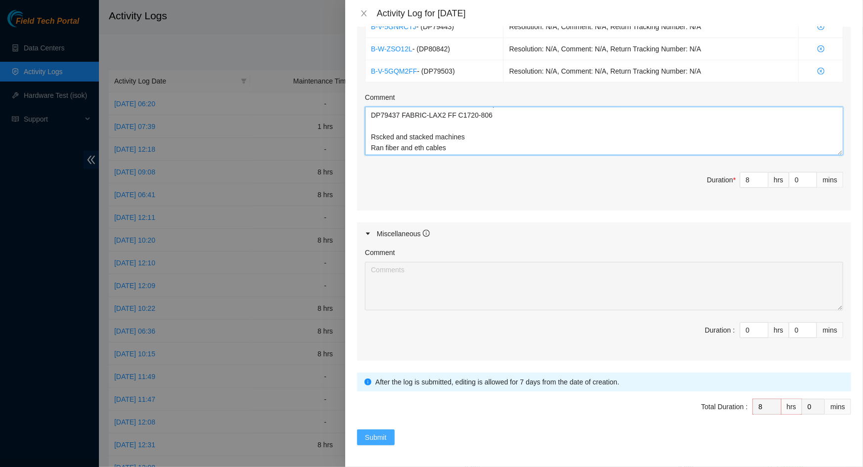
type textarea "Worked on deployments DP82844 FABRIC-LAX2 DDC C1720-1102 DP79505 FABRIC-LAX2 MT…"
click at [376, 435] on span "Submit" at bounding box center [376, 437] width 22 height 11
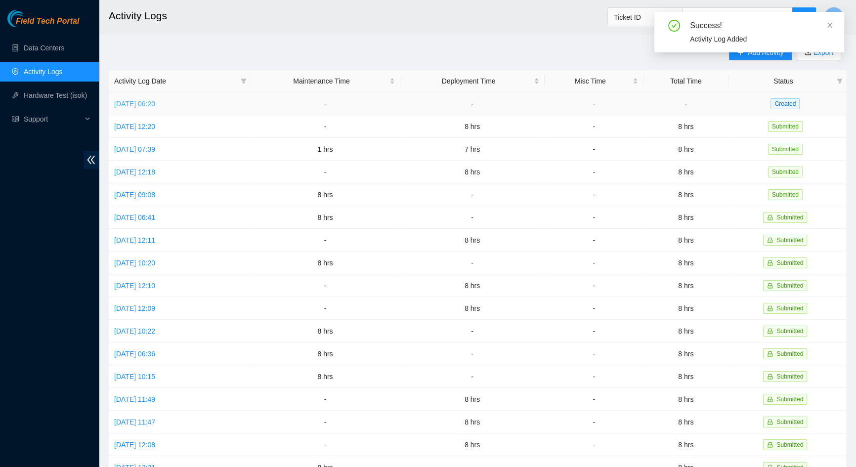
click at [155, 104] on link "[DATE] 06:20" at bounding box center [134, 104] width 41 height 8
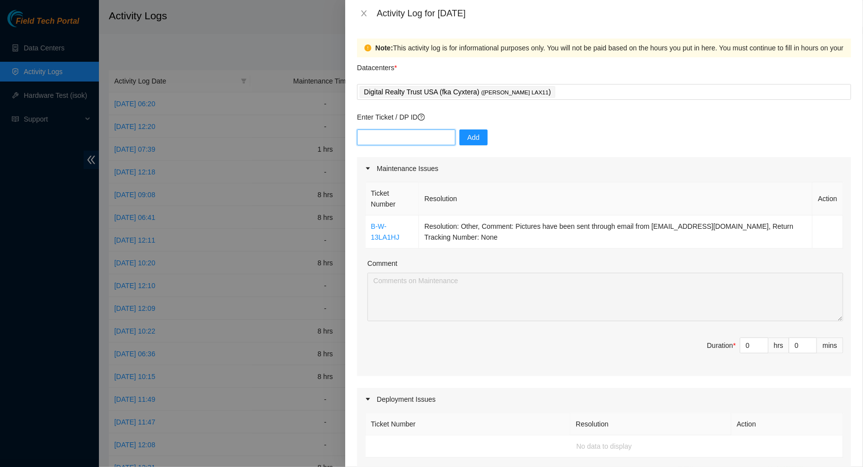
click at [398, 136] on input "text" at bounding box center [406, 138] width 98 height 16
paste input "DP79505"
type input "DP79505"
click at [415, 140] on input "DP79505" at bounding box center [406, 138] width 98 height 16
drag, startPoint x: 468, startPoint y: 141, endPoint x: 413, endPoint y: 146, distance: 55.1
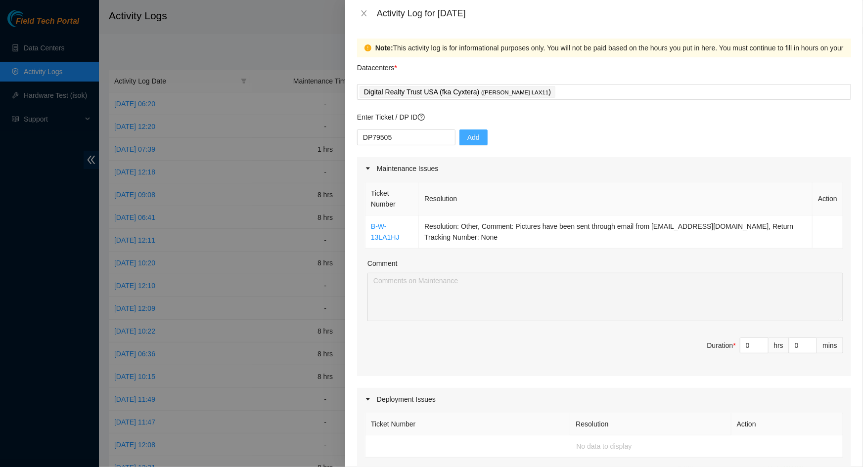
click at [467, 141] on span "Add" at bounding box center [473, 137] width 12 height 11
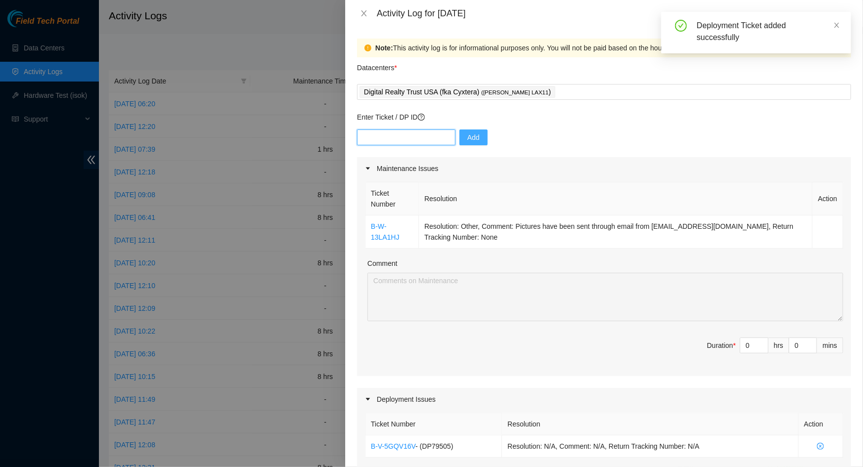
click at [396, 139] on input "text" at bounding box center [406, 138] width 98 height 16
paste input "DP80842"
type input "DP80842"
click at [467, 134] on span "Add" at bounding box center [473, 137] width 12 height 11
click at [399, 139] on input "text" at bounding box center [406, 138] width 98 height 16
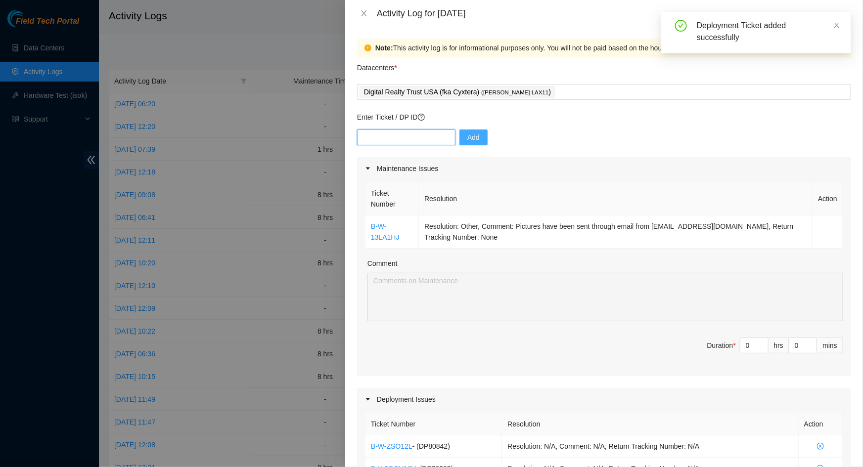
paste input "DP79443"
type input "DP79443"
click at [468, 132] on span "Add" at bounding box center [473, 137] width 12 height 11
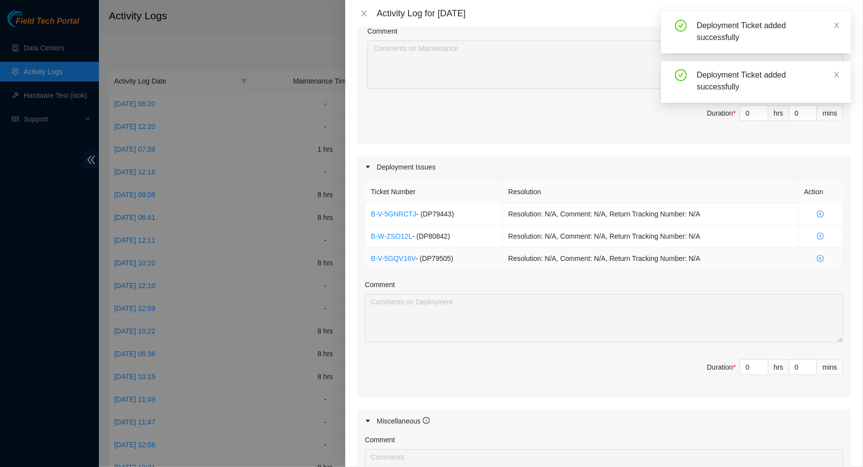
scroll to position [314, 0]
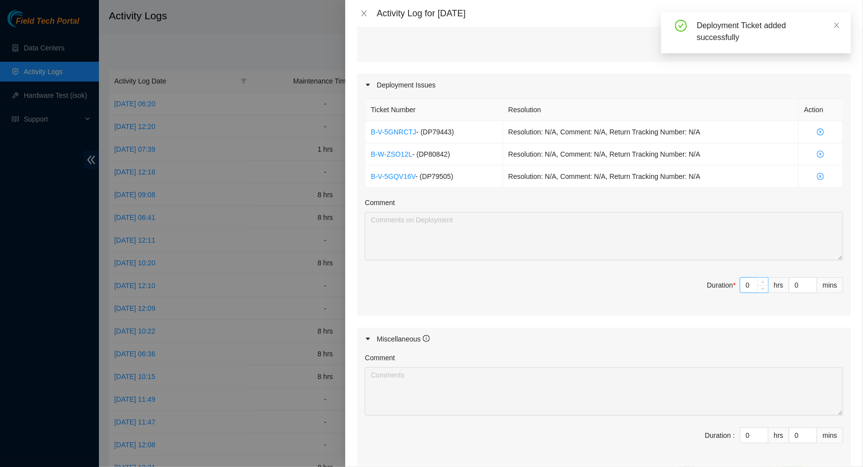
click at [745, 288] on input "0" at bounding box center [754, 285] width 28 height 15
type input "8"
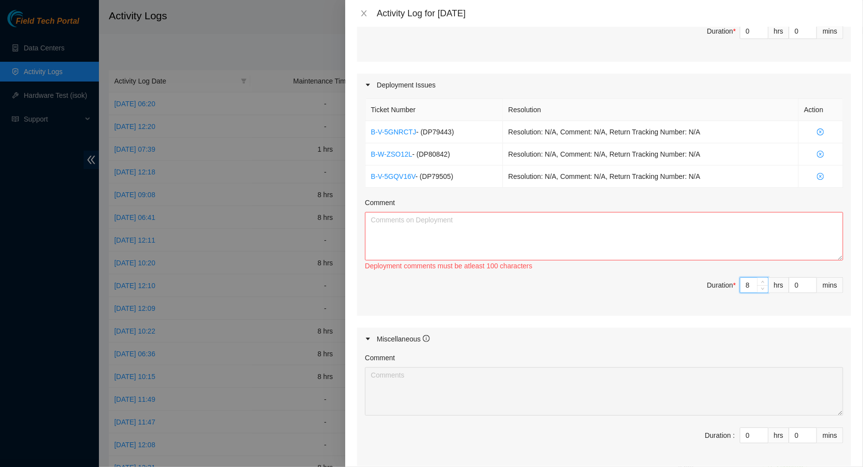
type input "0"
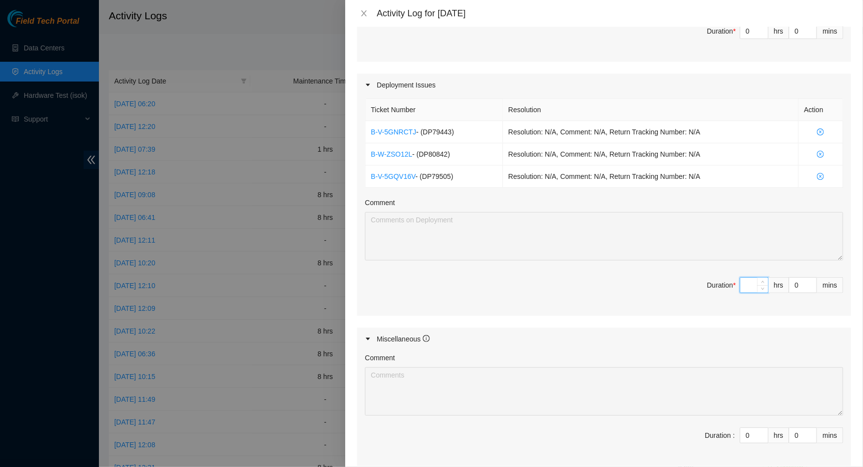
type input "7"
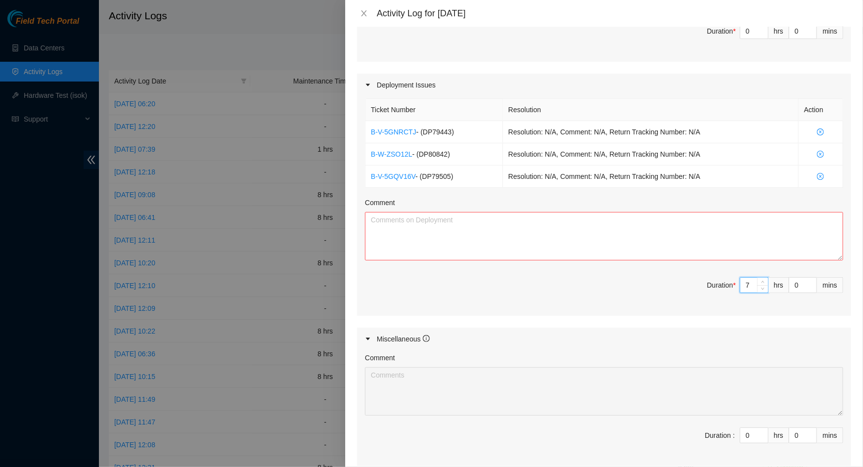
type input "7"
click at [540, 247] on textarea "Comment" at bounding box center [604, 236] width 478 height 48
paste textarea "Worked on deployments DP82844 FABRIC-LAX2 DDC C1720-1102 DP79505 FABRIC-LAX2 MT…"
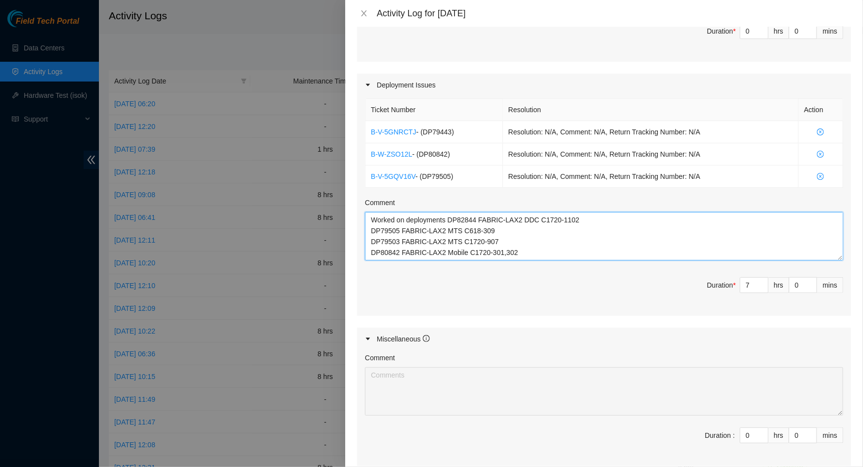
scroll to position [0, 0]
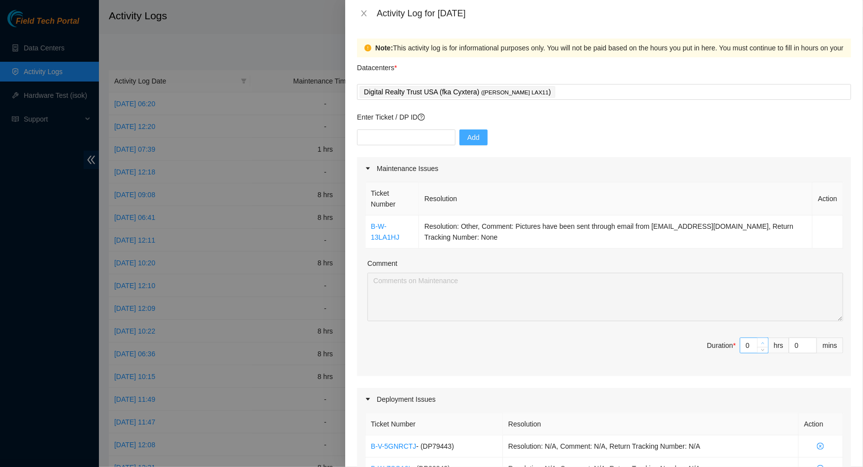
type textarea "Worked on deployments DP82844 FABRIC-LAX2 DDC C1720-1102 DP79505 FABRIC-LAX2 MT…"
type input "1"
type input "8"
click at [761, 342] on icon "up" at bounding box center [762, 343] width 3 height 3
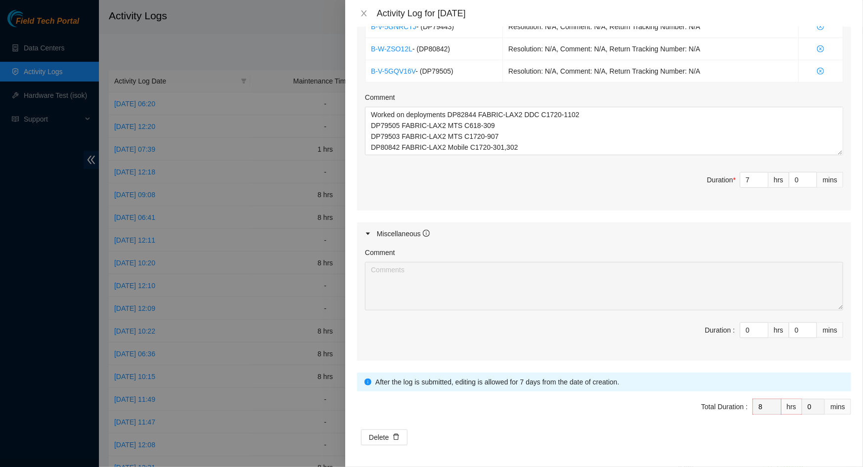
scroll to position [25, 0]
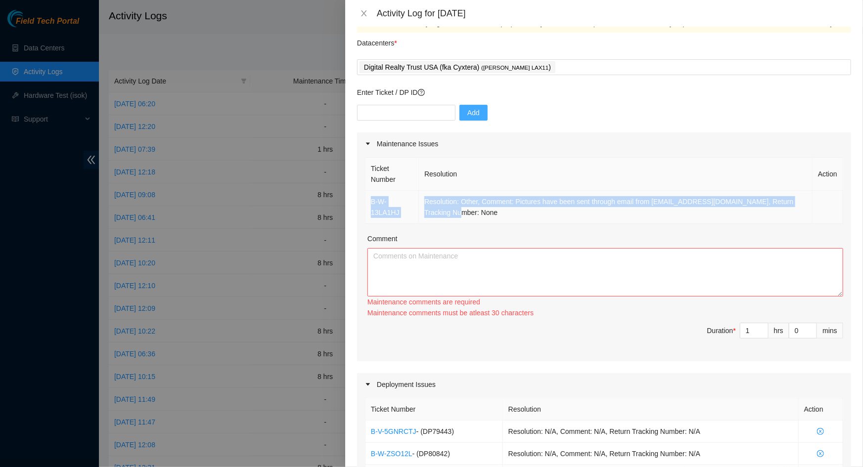
drag, startPoint x: 472, startPoint y: 213, endPoint x: 371, endPoint y: 206, distance: 101.6
click at [371, 206] on tr "B-W-13LA1HJ Resolution: Other, Comment: Pictures have been sent through email f…" at bounding box center [604, 207] width 478 height 33
copy tr "B-W-13LA1HJ Resolution: Other, Comment: Pictures have been sent through email f…"
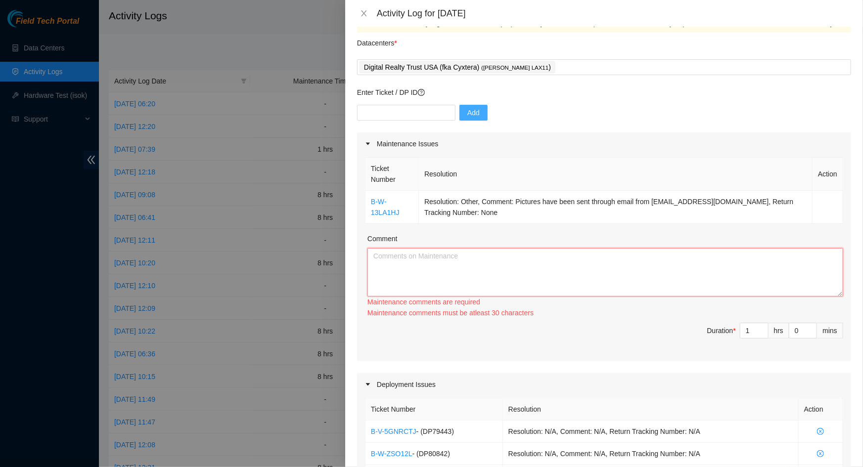
click at [485, 277] on textarea "Comment" at bounding box center [605, 272] width 476 height 48
paste textarea "B-W-13LA1HJ Resolution: Other, Comment: Pictures have been sent through email f…"
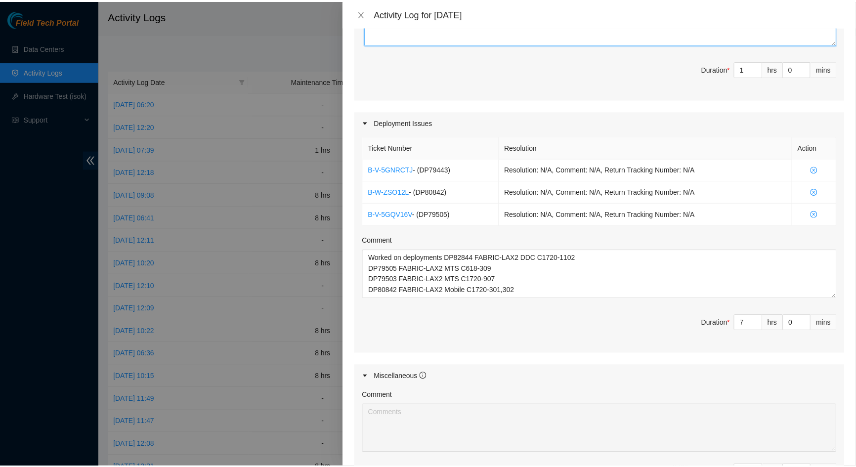
scroll to position [420, 0]
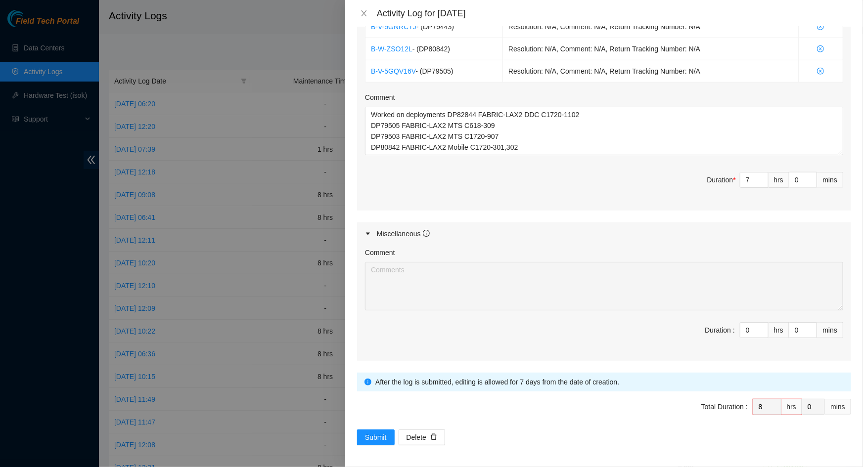
type textarea "B-W-13LA1HJ Resolution: Other, Comment: Pictures have been sent through email f…"
click at [363, 444] on div "Note: This activity log is for informational purposes only. You will not be pai…" at bounding box center [604, 247] width 518 height 440
click at [367, 440] on span "Submit" at bounding box center [376, 437] width 22 height 11
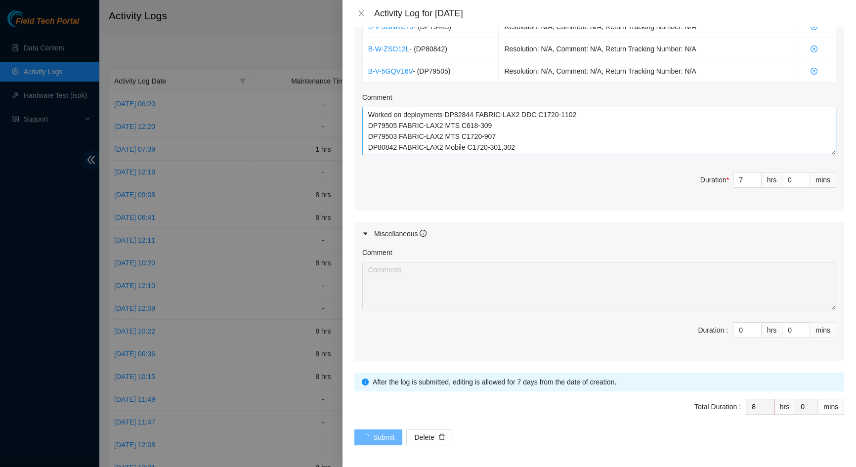
scroll to position [0, 0]
